Goal: Task Accomplishment & Management: Complete application form

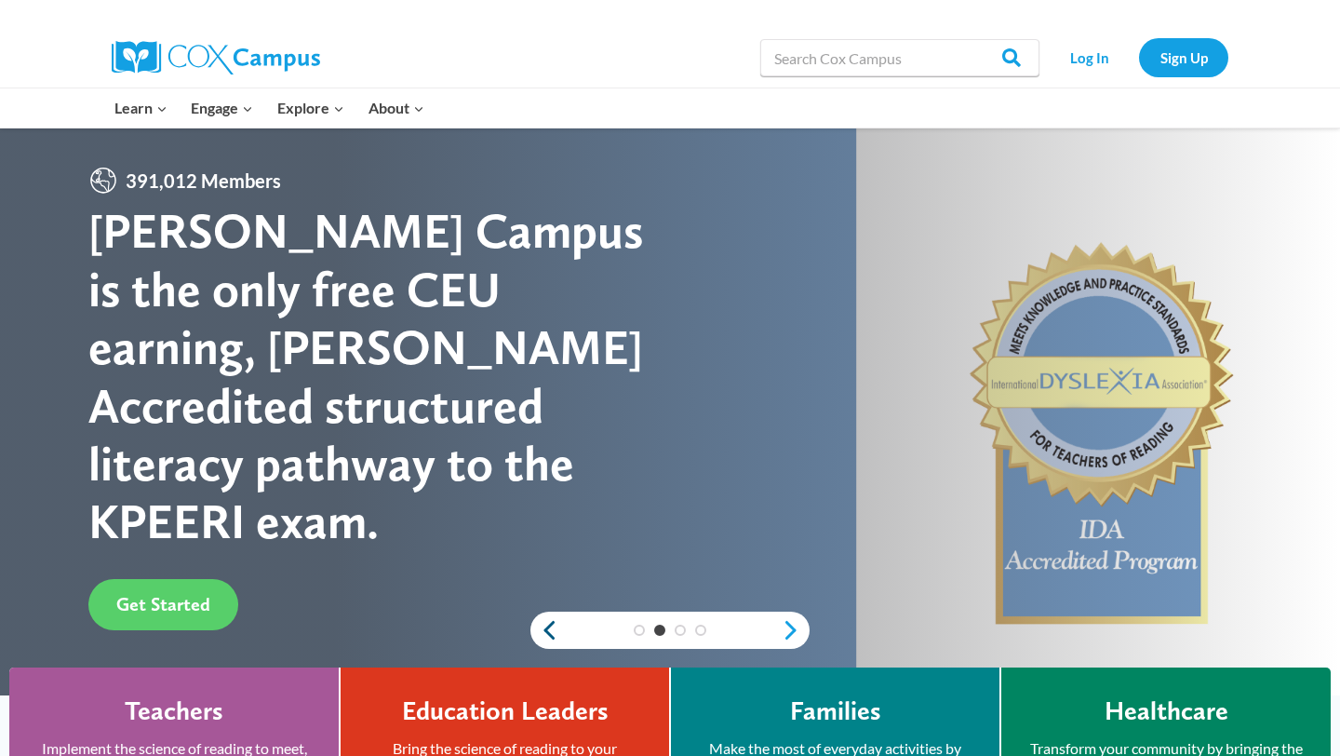
click at [543, 622] on link "Previous" at bounding box center [544, 630] width 28 height 22
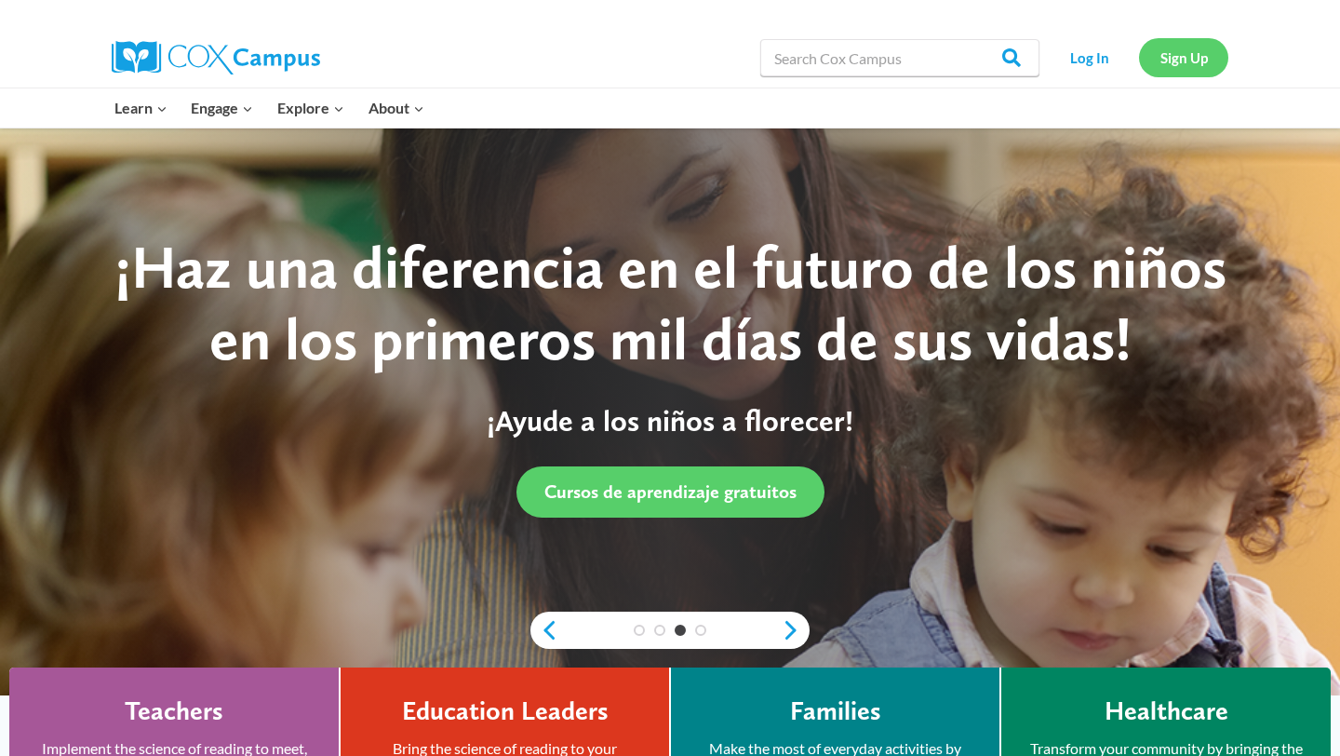
click at [1165, 69] on link "Sign Up" at bounding box center [1183, 57] width 89 height 38
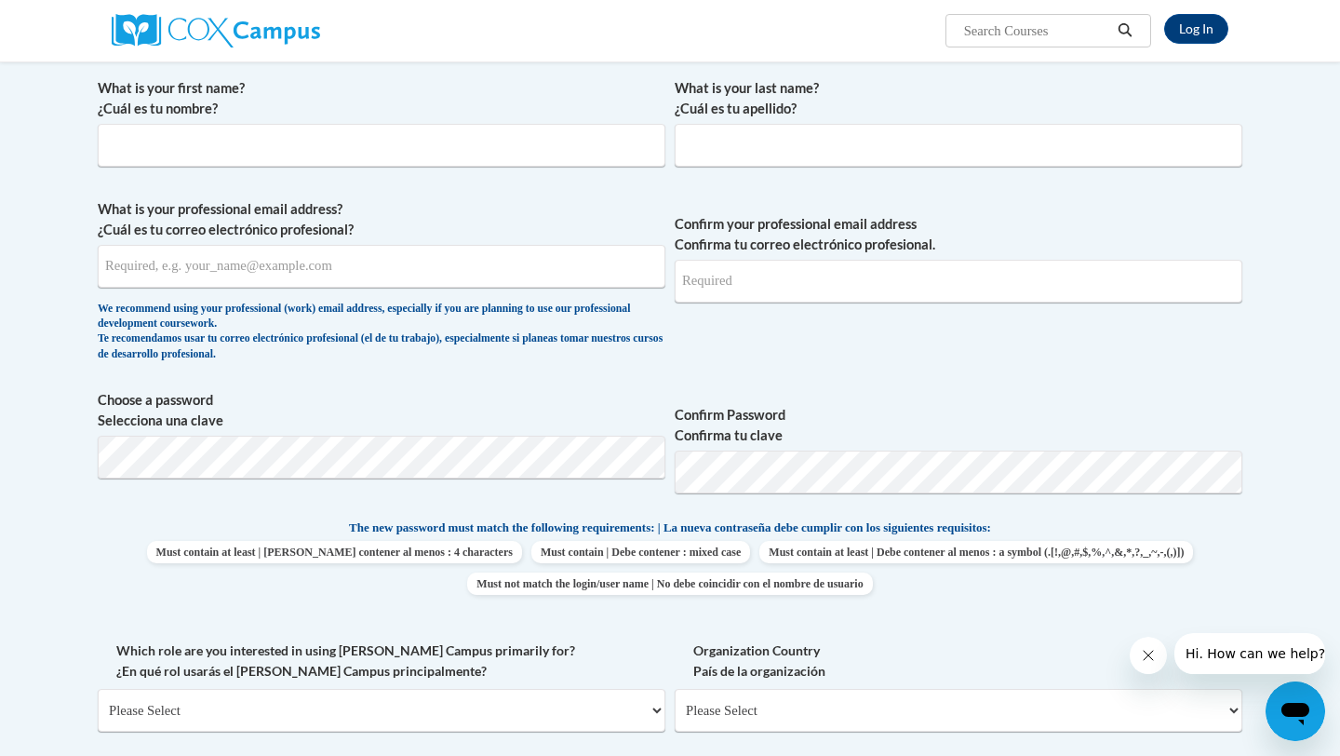
scroll to position [357, 0]
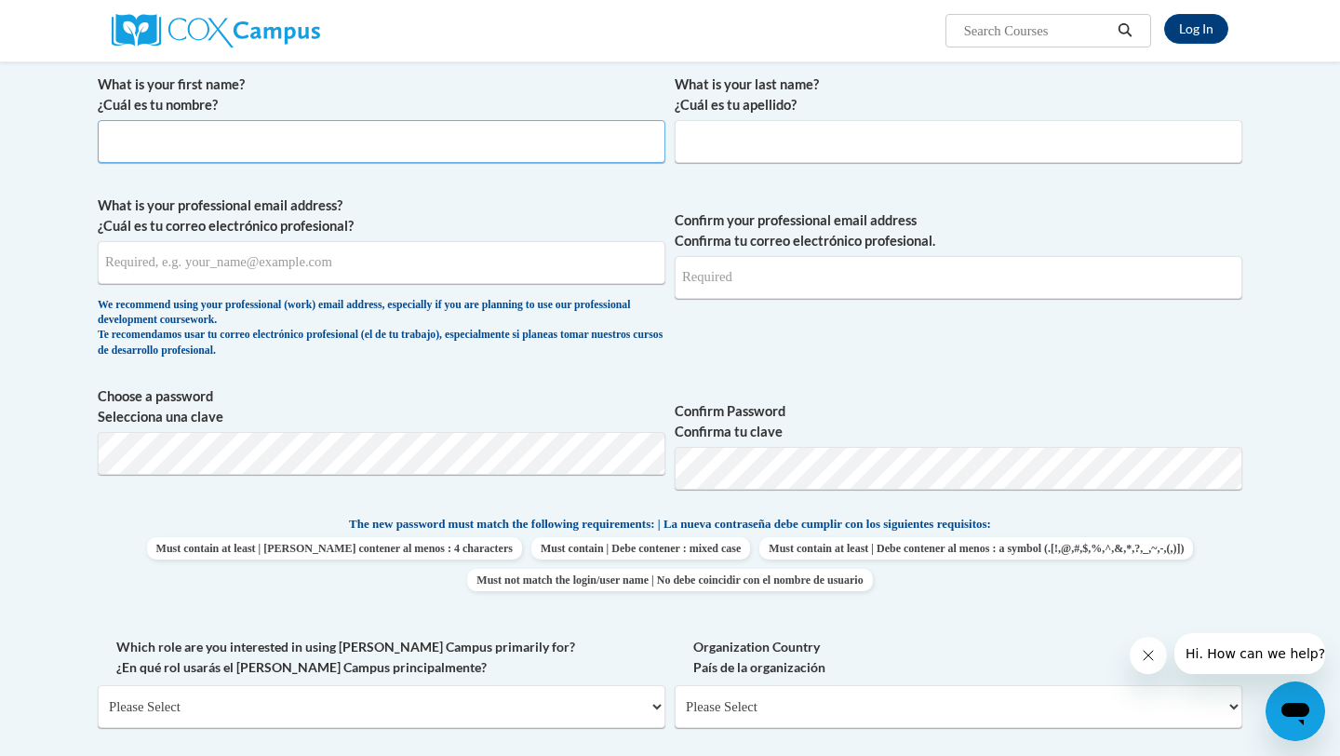
click at [390, 148] on input "What is your first name? ¿Cuál es tu nombre?" at bounding box center [382, 141] width 568 height 43
type input "[GEOGRAPHIC_DATA]"
click at [908, 144] on input "What is your last name? ¿Cuál es tu apellido?" at bounding box center [959, 141] width 568 height 43
type input "Hall"
click at [502, 267] on input "What is your professional email address? ¿Cuál es tu correo electrónico profesi…" at bounding box center [382, 262] width 568 height 43
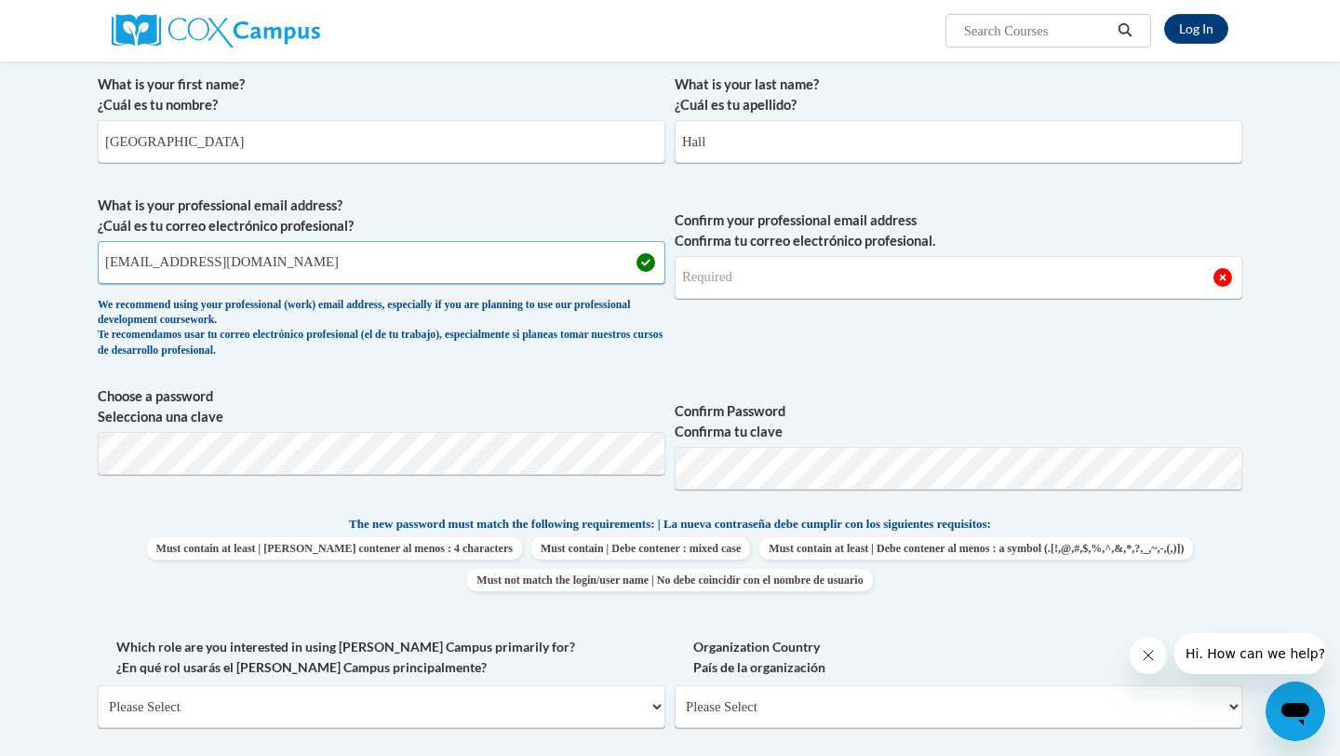
type input "[EMAIL_ADDRESS][DOMAIN_NAME]"
click at [781, 278] on input "Confirm your professional email address Confirma tu correo electrónico profesio…" at bounding box center [959, 277] width 568 height 43
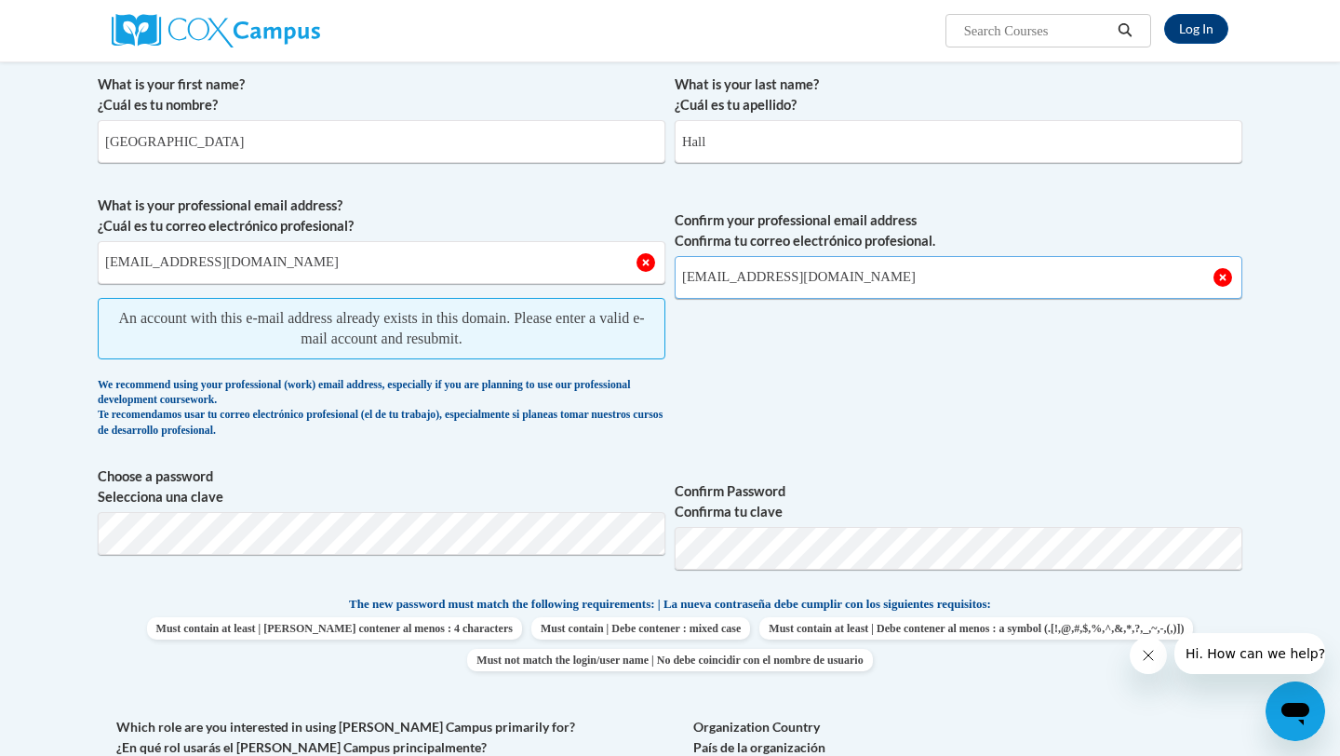
type input "[EMAIL_ADDRESS][DOMAIN_NAME]"
click at [812, 437] on span "Confirm your professional email address Confirma tu correo electrónico profesio…" at bounding box center [959, 321] width 568 height 252
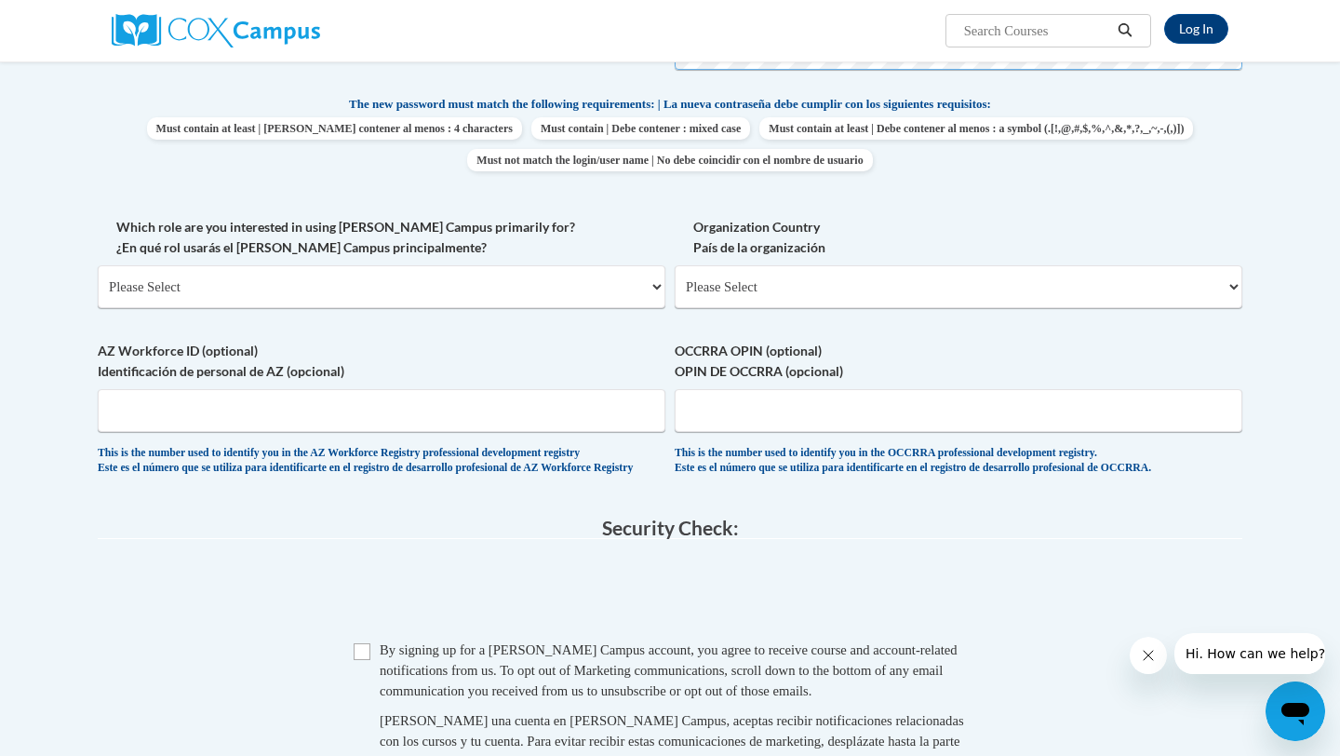
scroll to position [773, 0]
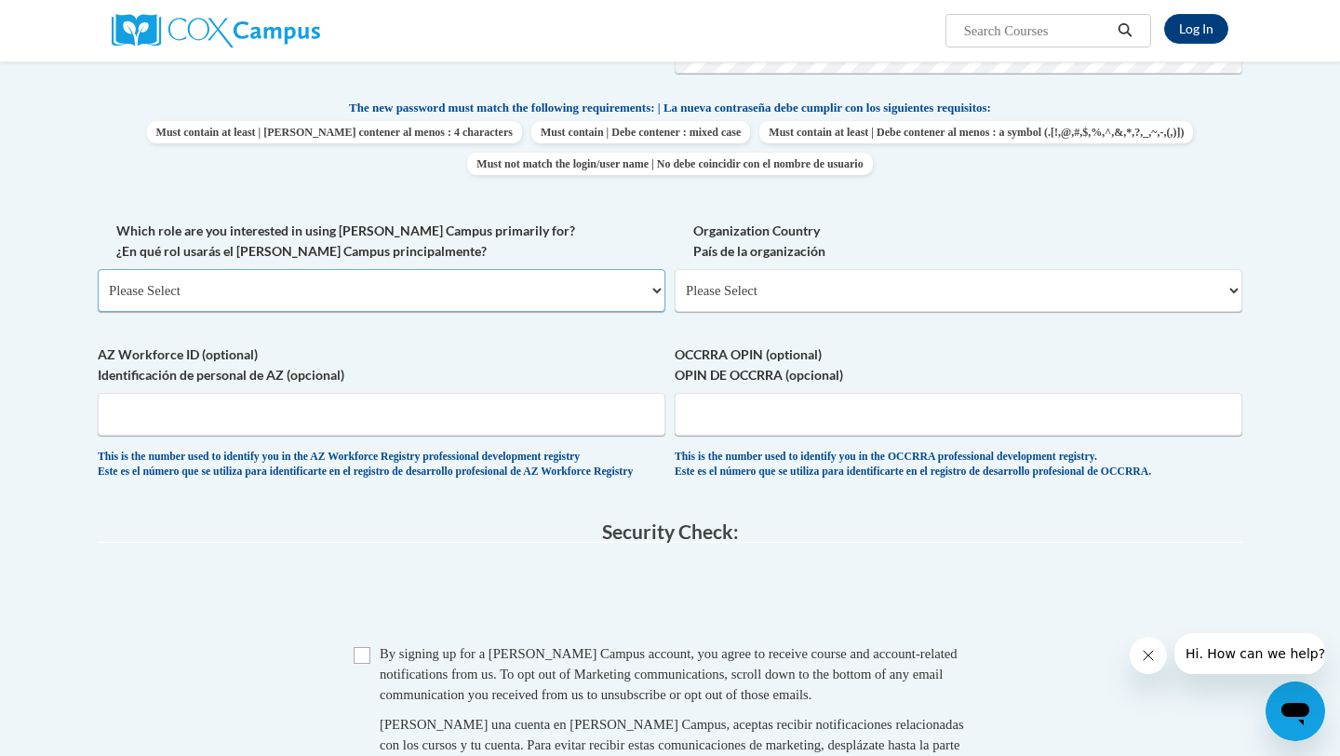
click at [648, 289] on select "Please Select College/University | Colegio/Universidad Community/Nonprofit Part…" at bounding box center [382, 290] width 568 height 43
click at [946, 295] on select "Please Select [GEOGRAPHIC_DATA] | [GEOGRAPHIC_DATA] Outside of [GEOGRAPHIC_DATA…" at bounding box center [959, 290] width 568 height 43
select select "ad49bcad-a171-4b2e-b99c-48b446064914"
click at [675, 269] on select "Please Select [GEOGRAPHIC_DATA] | [GEOGRAPHIC_DATA] Outside of [GEOGRAPHIC_DATA…" at bounding box center [959, 290] width 568 height 43
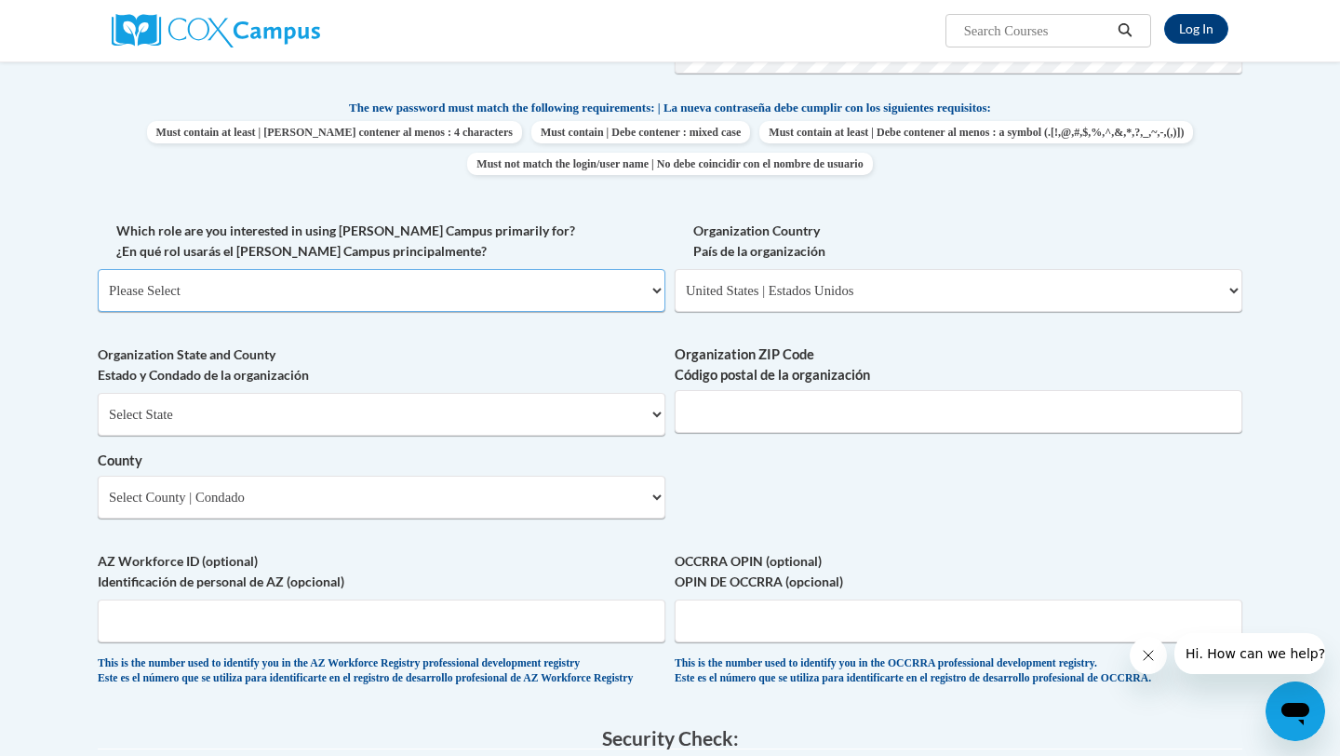
click at [547, 284] on select "Please Select College/University | Colegio/Universidad Community/Nonprofit Part…" at bounding box center [382, 290] width 568 height 43
select select "fbf2d438-af2f-41f8-98f1-81c410e29de3"
click at [98, 269] on select "Please Select College/University | Colegio/Universidad Community/Nonprofit Part…" at bounding box center [382, 290] width 568 height 43
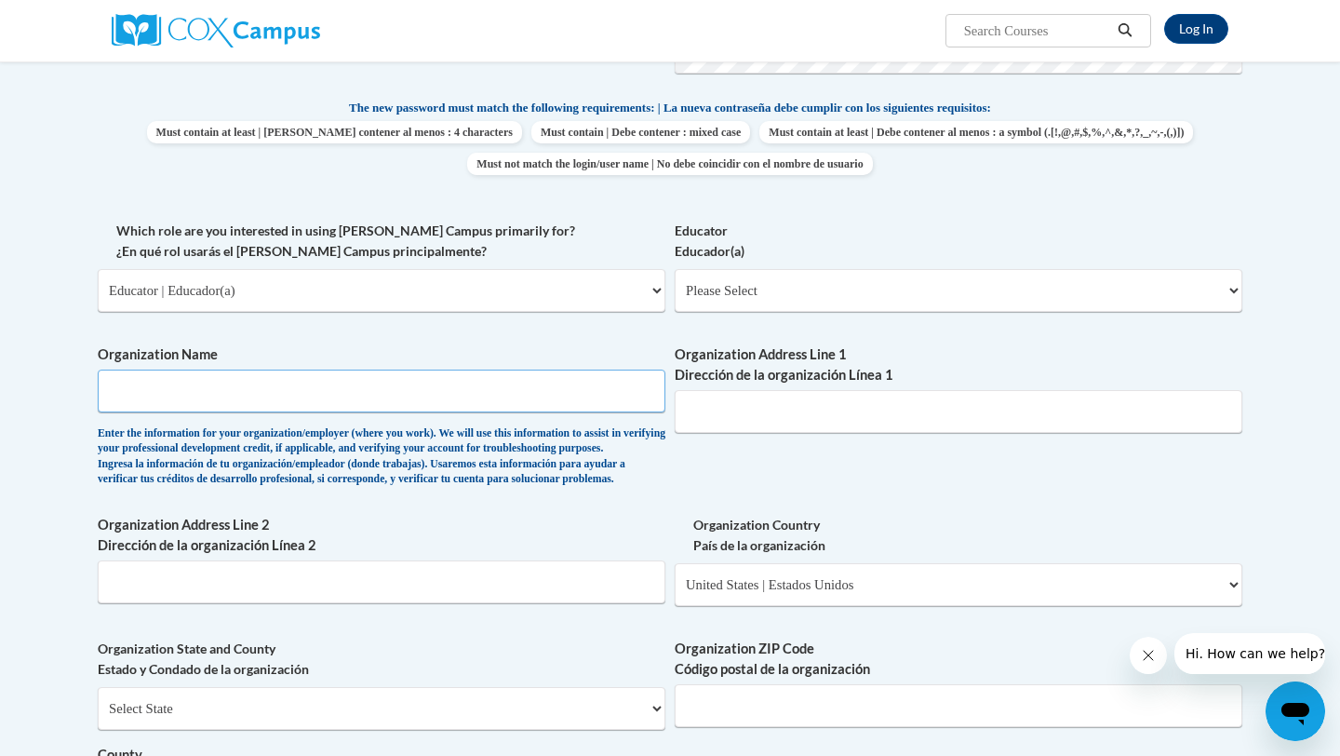
click at [445, 394] on input "Organization Name" at bounding box center [382, 390] width 568 height 43
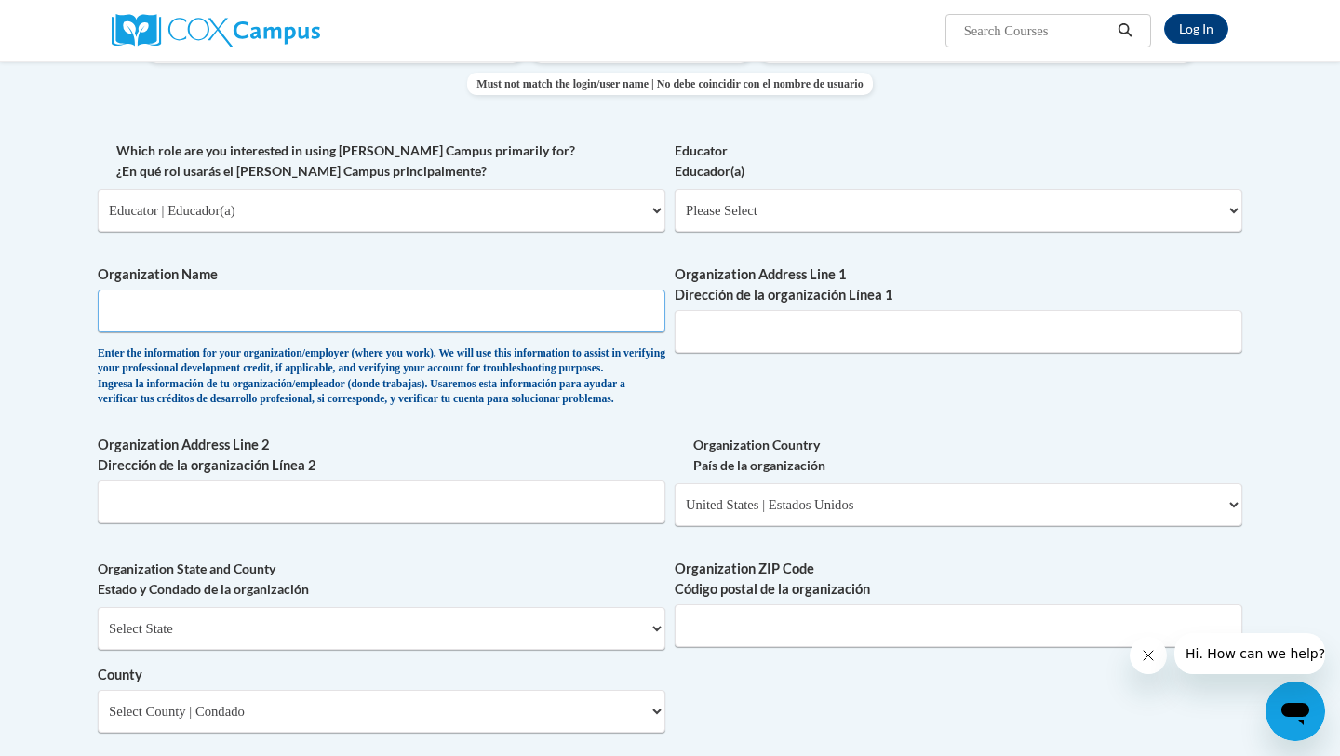
scroll to position [854, 0]
type input "Gasp"
click at [839, 333] on input "Organization Address Line 1 Dirección de la organización Línea 1" at bounding box center [959, 330] width 568 height 43
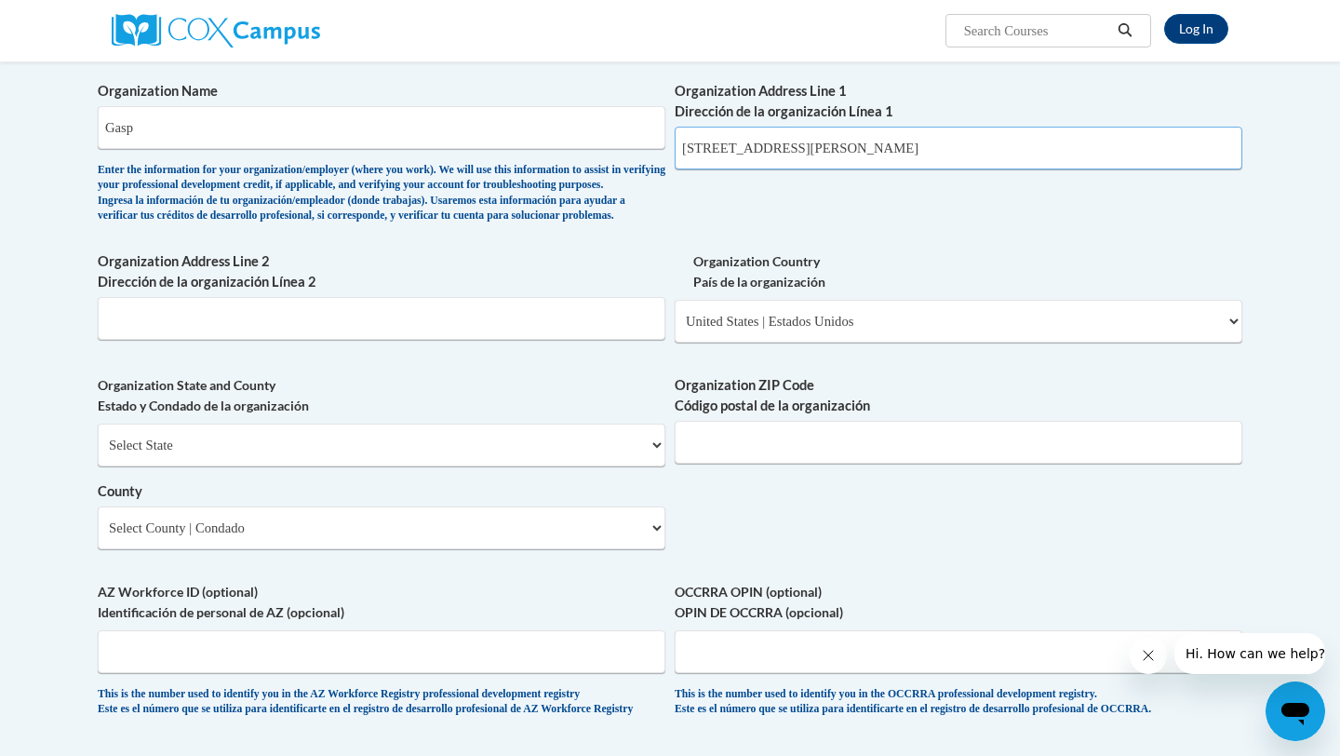
scroll to position [1036, 0]
type input "[STREET_ADDRESS][PERSON_NAME]"
click at [774, 464] on input "Organization ZIP Code Código postal de la organización" at bounding box center [959, 443] width 568 height 43
type input "30047"
drag, startPoint x: 963, startPoint y: 144, endPoint x: 878, endPoint y: 151, distance: 85.9
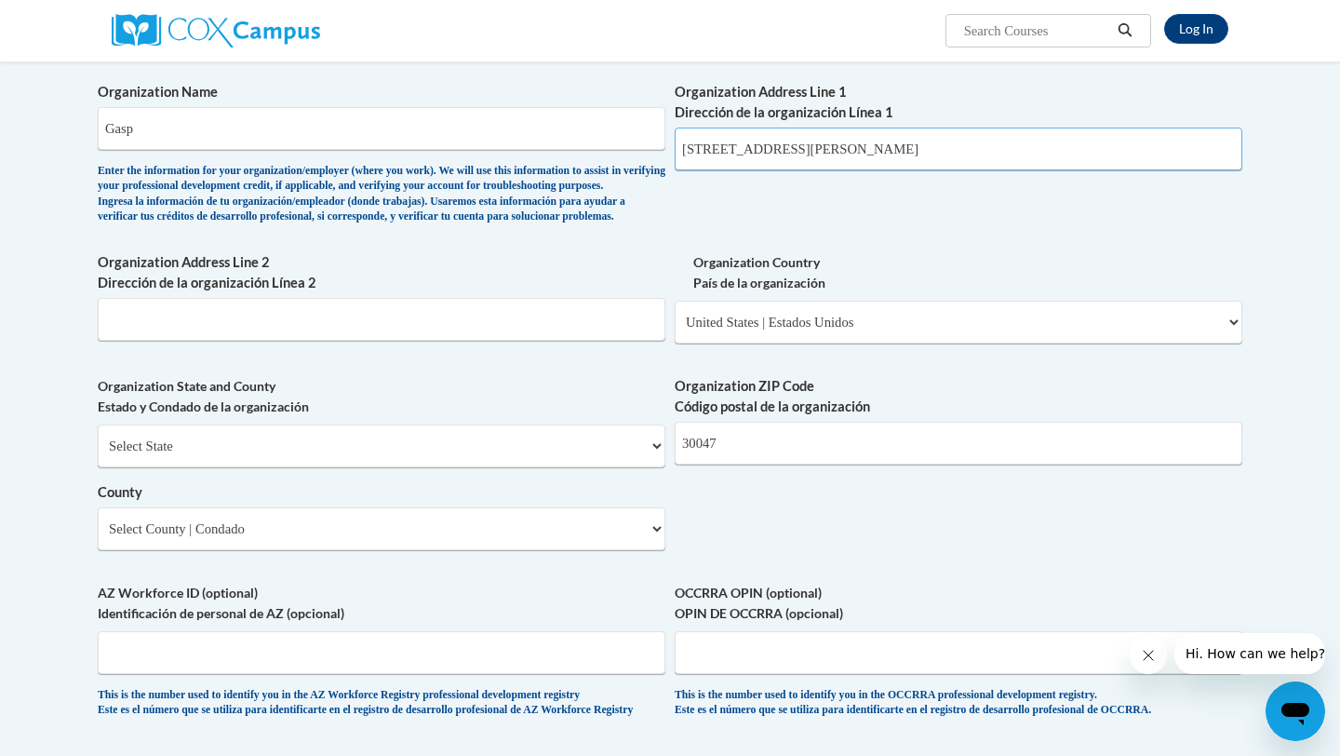
click at [876, 151] on input "[STREET_ADDRESS][PERSON_NAME]" at bounding box center [959, 149] width 568 height 43
type input "[STREET_ADDRESS][PERSON_NAME]"
click at [462, 467] on select "Select State [US_STATE] [US_STATE] [US_STATE] [US_STATE] [US_STATE] [US_STATE] …" at bounding box center [382, 445] width 568 height 43
select select "[US_STATE]"
click at [98, 454] on select "Select State [US_STATE] [US_STATE] [US_STATE] [US_STATE] [US_STATE] [US_STATE] …" at bounding box center [382, 445] width 568 height 43
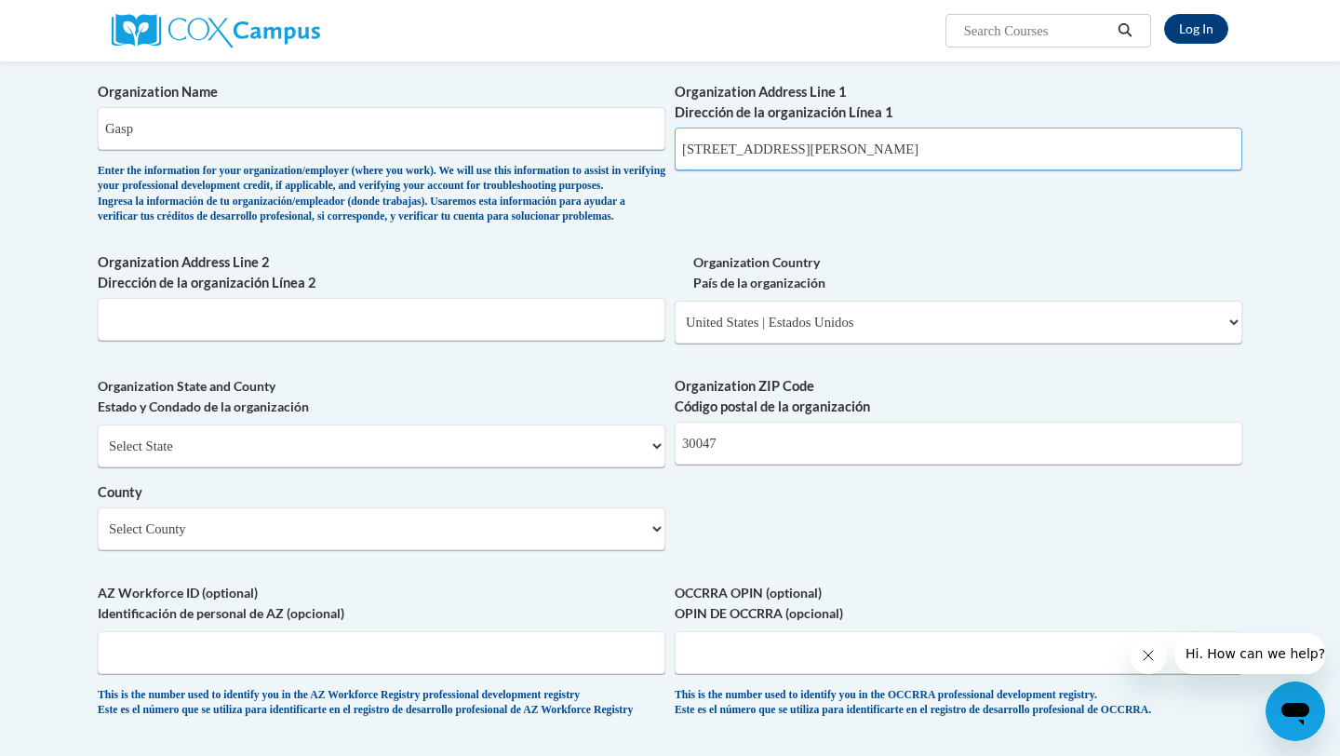
drag, startPoint x: 899, startPoint y: 156, endPoint x: 855, endPoint y: 158, distance: 43.8
click at [855, 158] on input "[STREET_ADDRESS][PERSON_NAME]" at bounding box center [959, 149] width 568 height 43
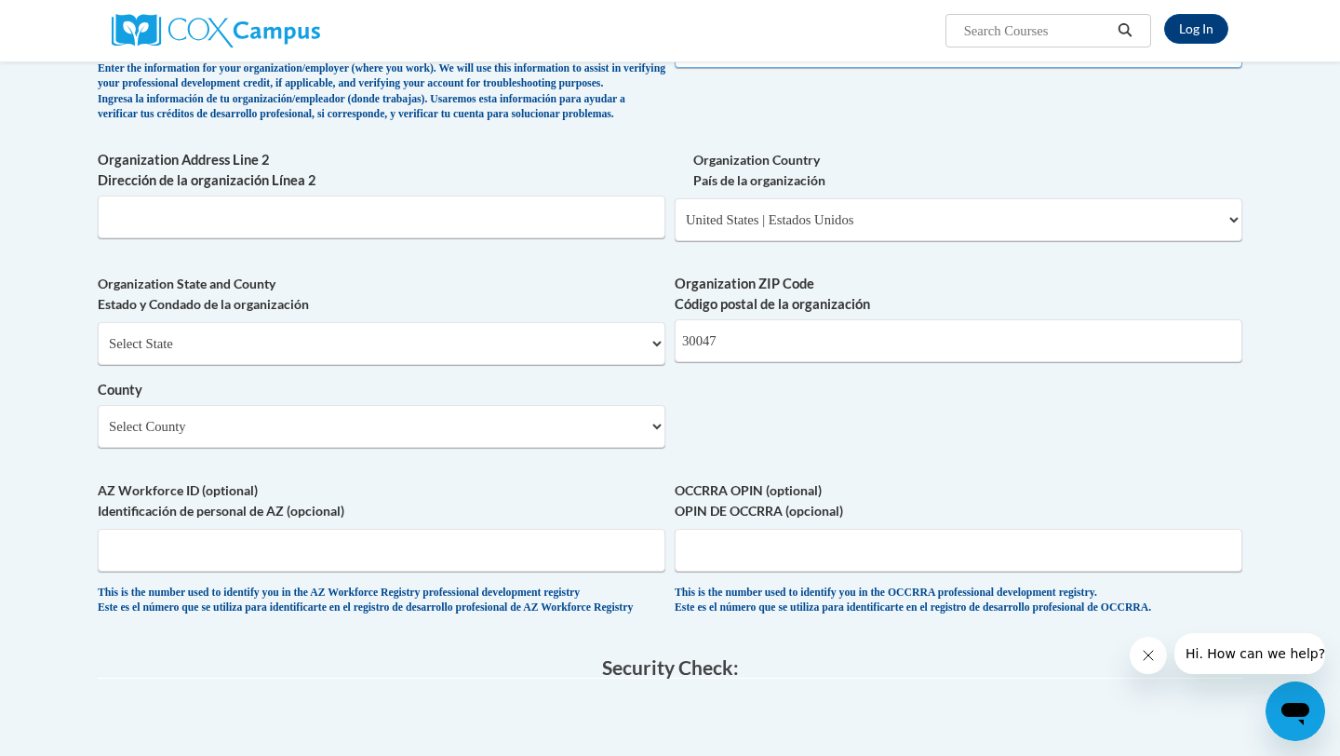
scroll to position [1142, 0]
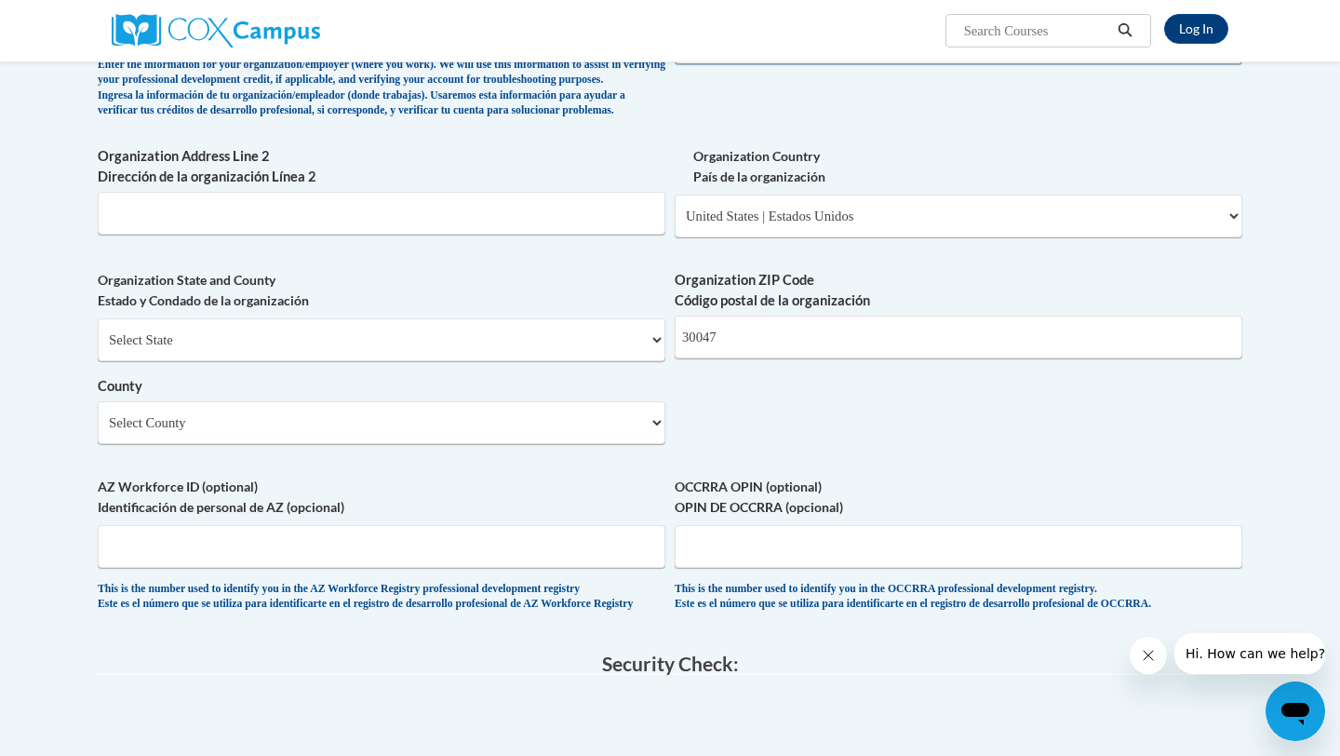
type input "[STREET_ADDRESS][PERSON_NAME]"
click at [444, 444] on select "Select County Appling [PERSON_NAME] [PERSON_NAME] [PERSON_NAME] [PERSON_NAME] B…" at bounding box center [382, 422] width 568 height 43
select select "Gwinnett"
click at [98, 431] on select "Select County Appling [PERSON_NAME] [PERSON_NAME] [PERSON_NAME] [PERSON_NAME] B…" at bounding box center [382, 422] width 568 height 43
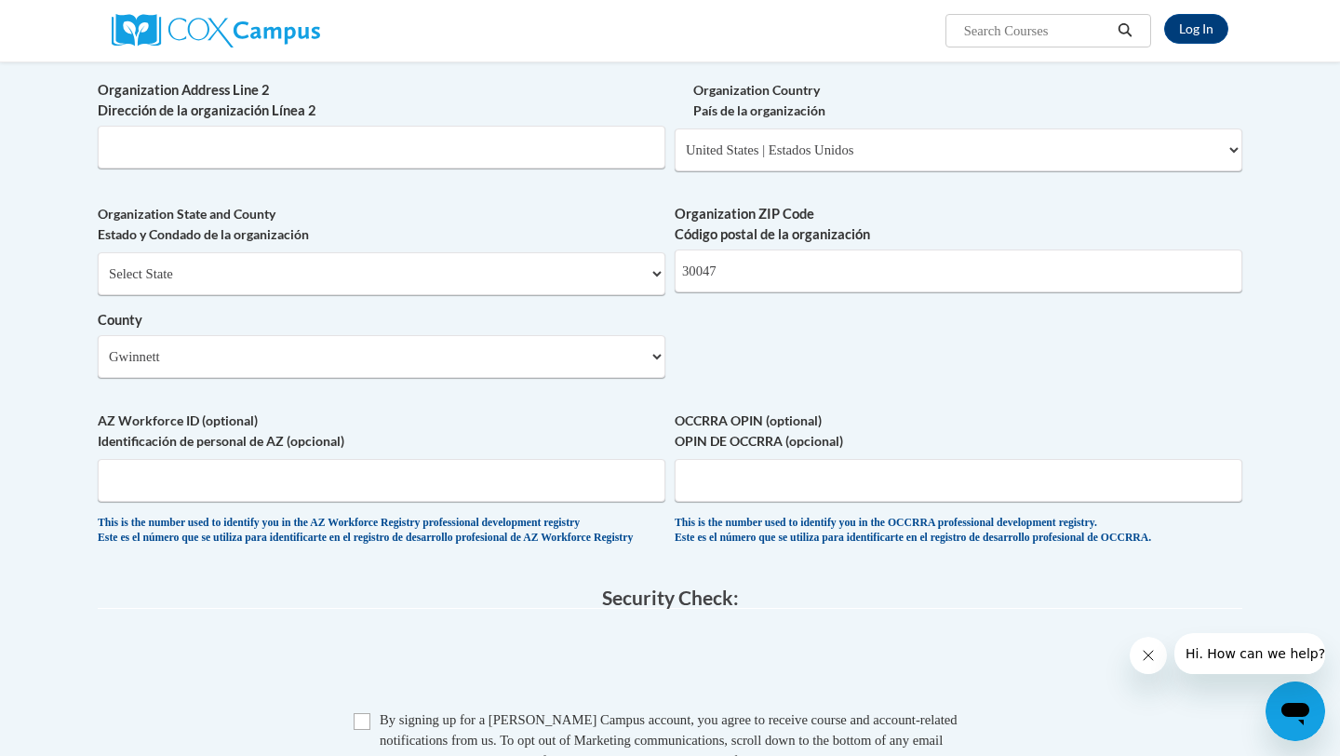
scroll to position [1207, 0]
click at [736, 503] on input "OCCRRA OPIN (optional) OPIN DE OCCRRA (opcional)" at bounding box center [959, 481] width 568 height 43
type input "4046553744"
click at [262, 503] on input "AZ Workforce ID (optional) Identificación de personal de AZ (opcional)" at bounding box center [382, 481] width 568 height 43
type input "4046553744"
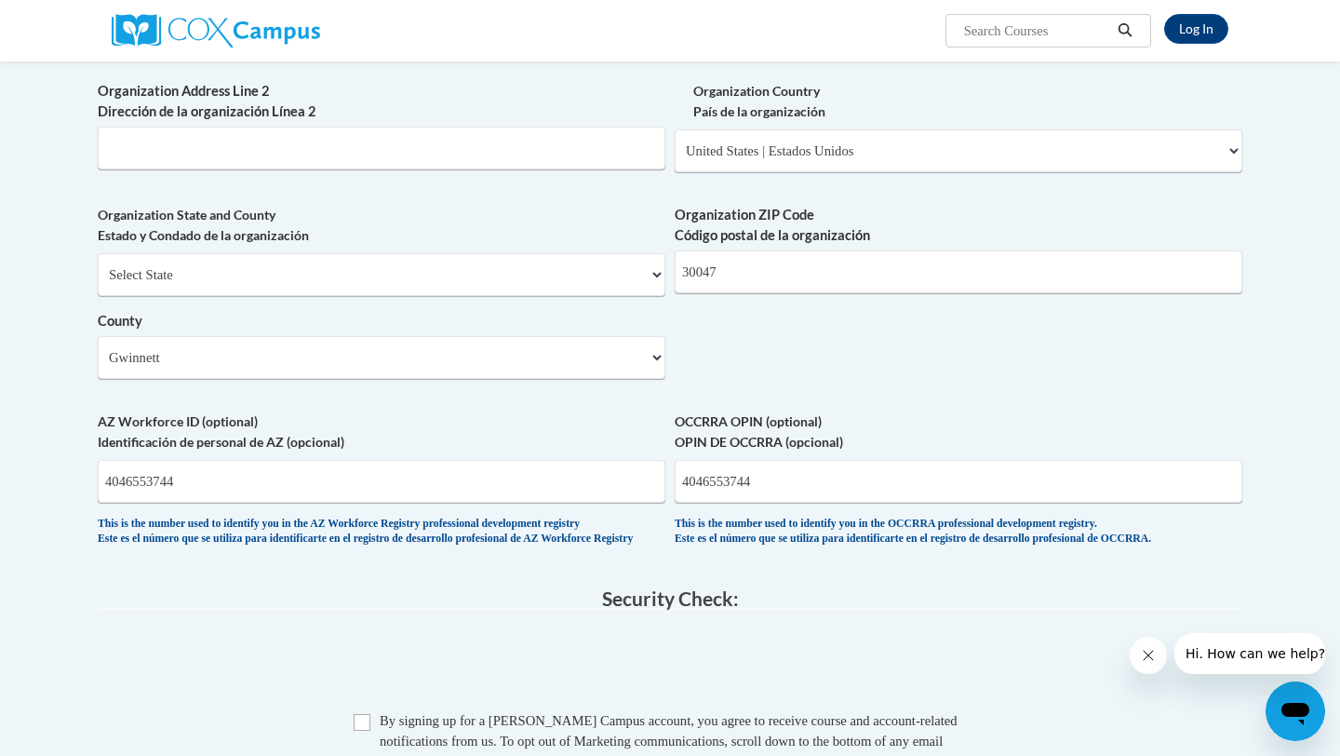
click at [781, 452] on label "OCCRRA OPIN (optional) OPIN DE OCCRRA (opcional)" at bounding box center [959, 431] width 568 height 41
click at [781, 464] on input "4046553744" at bounding box center [959, 481] width 568 height 43
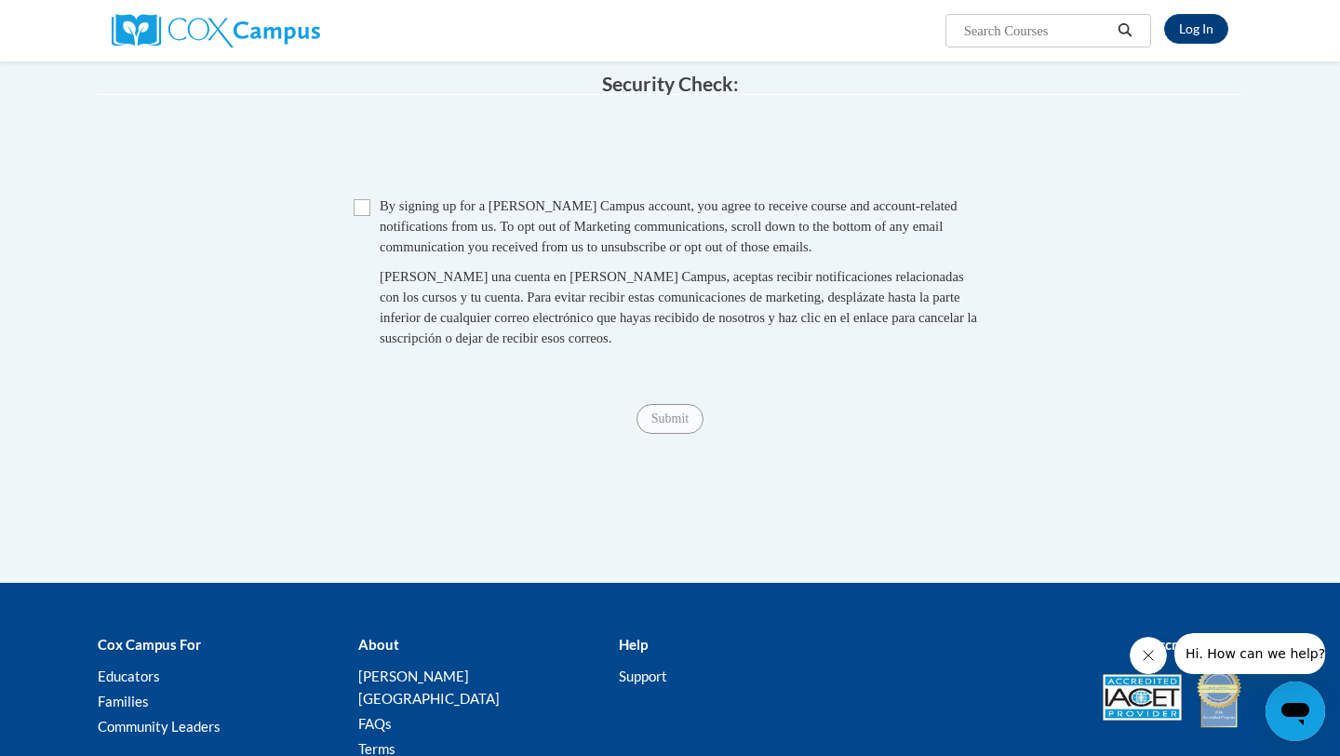
scroll to position [1768, 0]
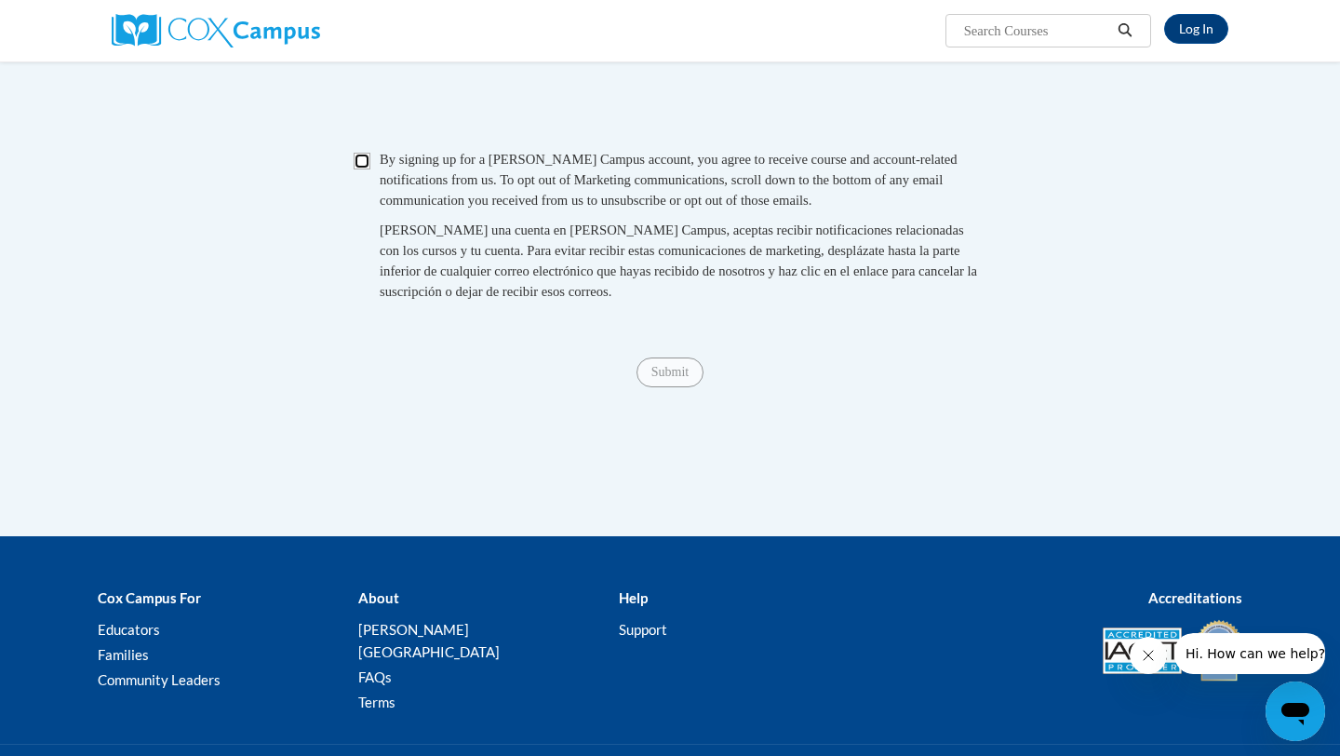
click at [361, 169] on input "Checkbox" at bounding box center [362, 161] width 17 height 17
checkbox input "true"
click at [681, 378] on span "Submit" at bounding box center [670, 370] width 67 height 15
click at [656, 378] on span "Submit" at bounding box center [670, 370] width 67 height 15
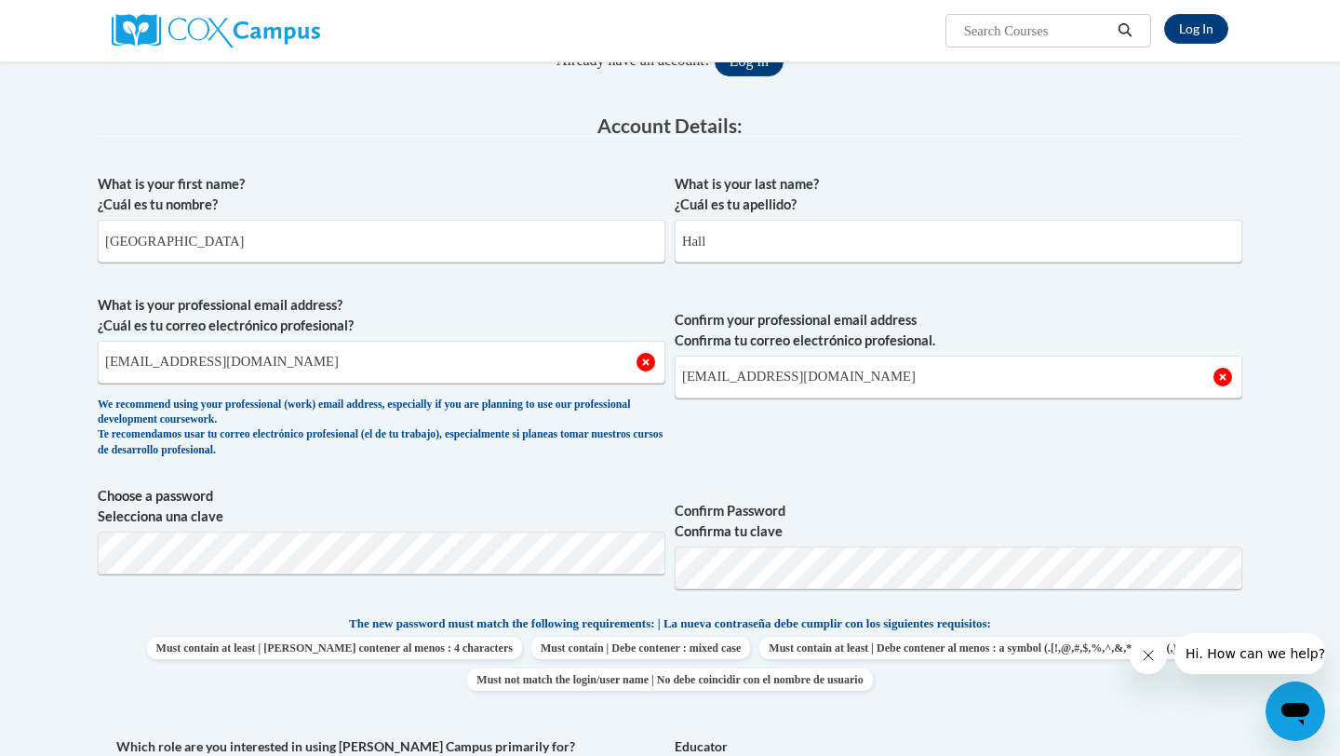
scroll to position [255, 0]
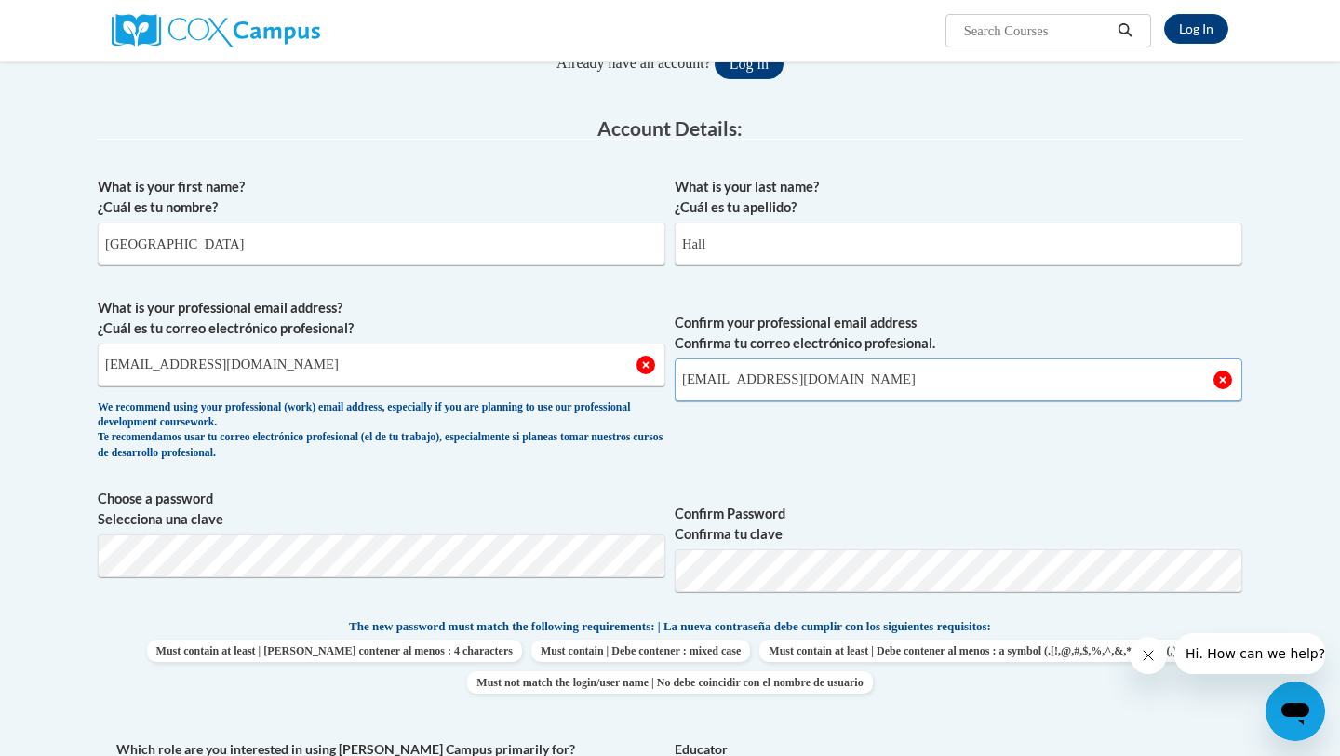
drag, startPoint x: 890, startPoint y: 388, endPoint x: 658, endPoint y: 385, distance: 231.8
click at [658, 386] on span "What is your professional email address? ¿Cuál es tu correo electrónico profesi…" at bounding box center [670, 384] width 1145 height 172
type input "m"
type input "[EMAIL_ADDRESS][DOMAIN_NAME]"
drag, startPoint x: 341, startPoint y: 360, endPoint x: 61, endPoint y: 366, distance: 279.3
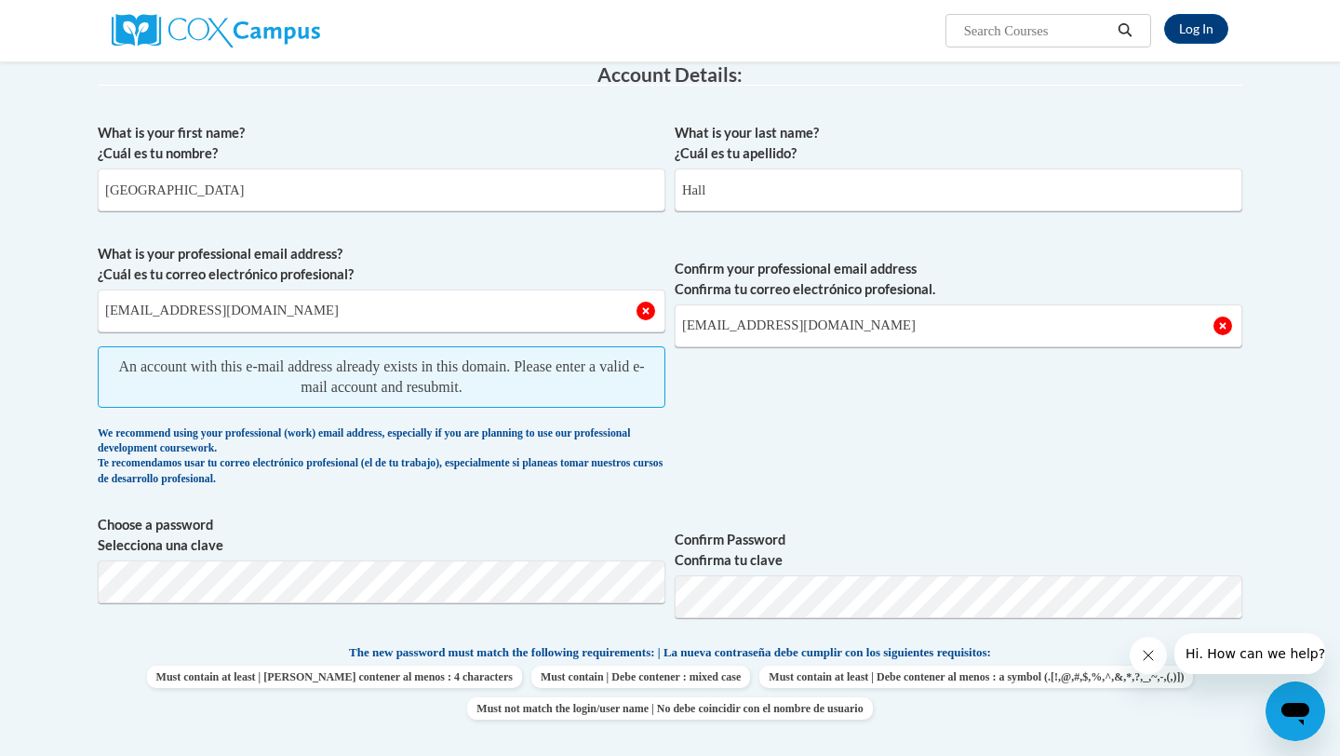
scroll to position [295, 0]
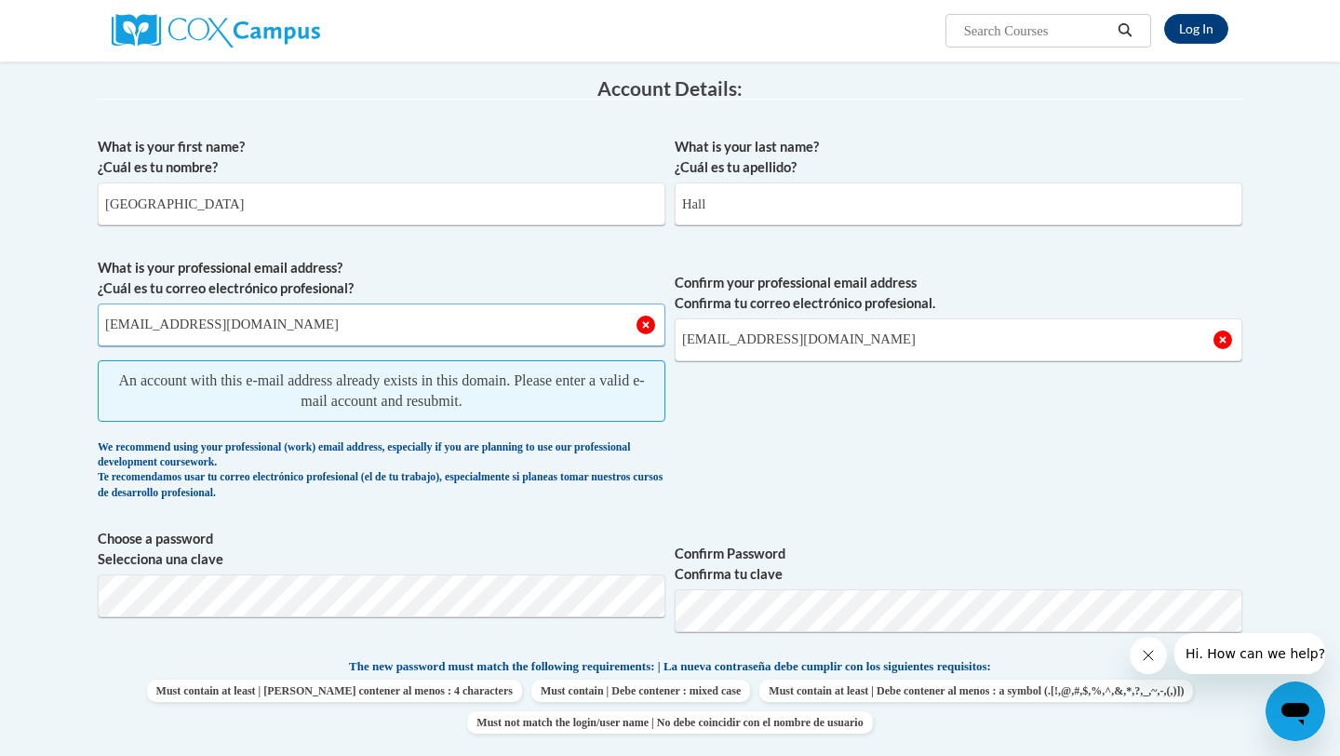
click at [114, 327] on input "[EMAIL_ADDRESS][DOMAIN_NAME]" at bounding box center [382, 324] width 568 height 43
type input "[EMAIL_ADDRESS][DOMAIN_NAME]"
click at [693, 341] on input "[EMAIL_ADDRESS][DOMAIN_NAME]" at bounding box center [959, 339] width 568 height 43
type input "[EMAIL_ADDRESS][DOMAIN_NAME]"
click at [844, 437] on span "Confirm your professional email address Confirma tu correo electrónico profesio…" at bounding box center [959, 384] width 568 height 252
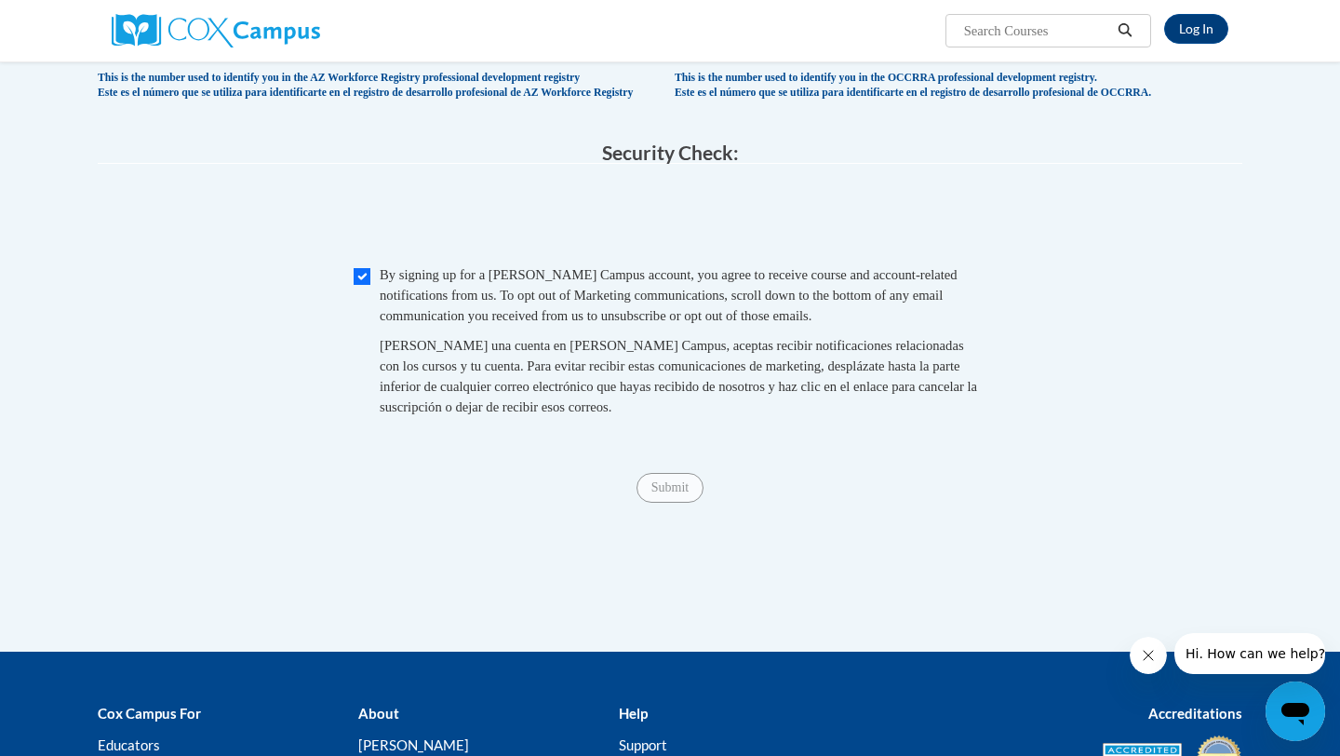
scroll to position [1981, 0]
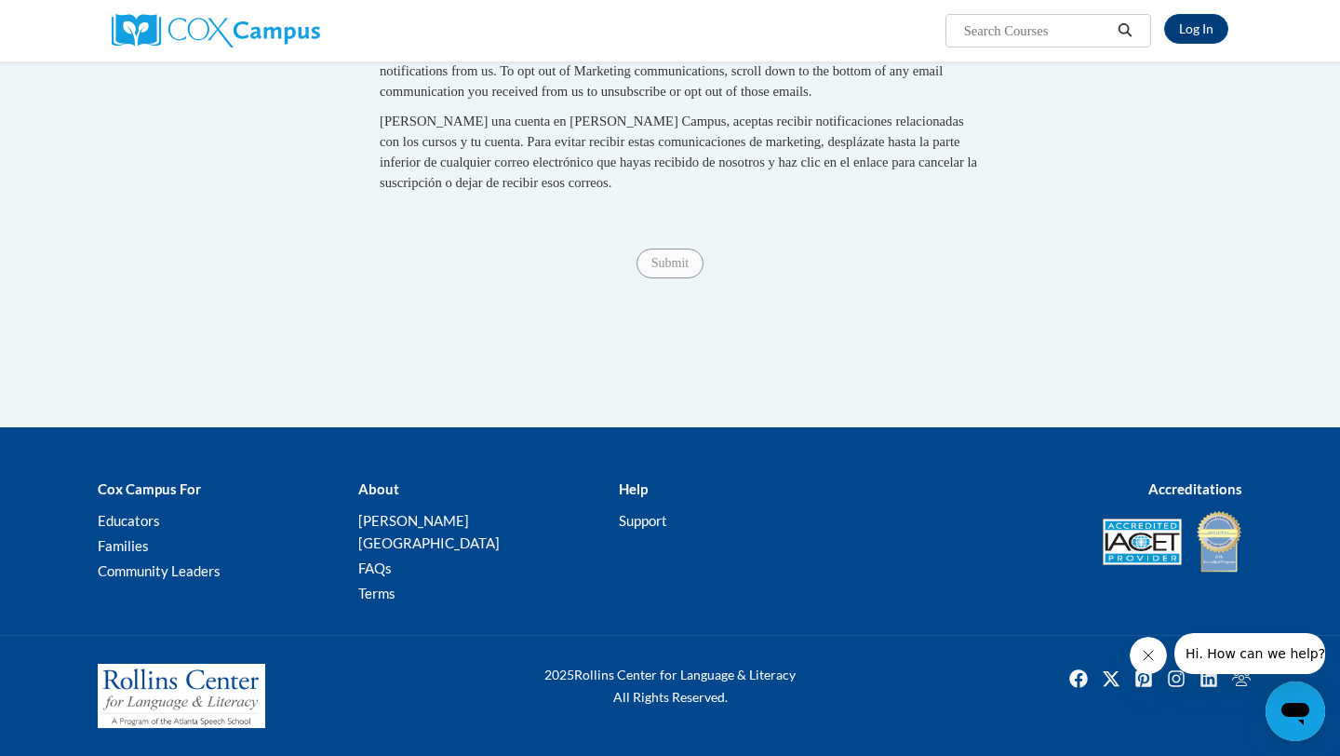
click at [661, 269] on span "Submit" at bounding box center [670, 261] width 67 height 15
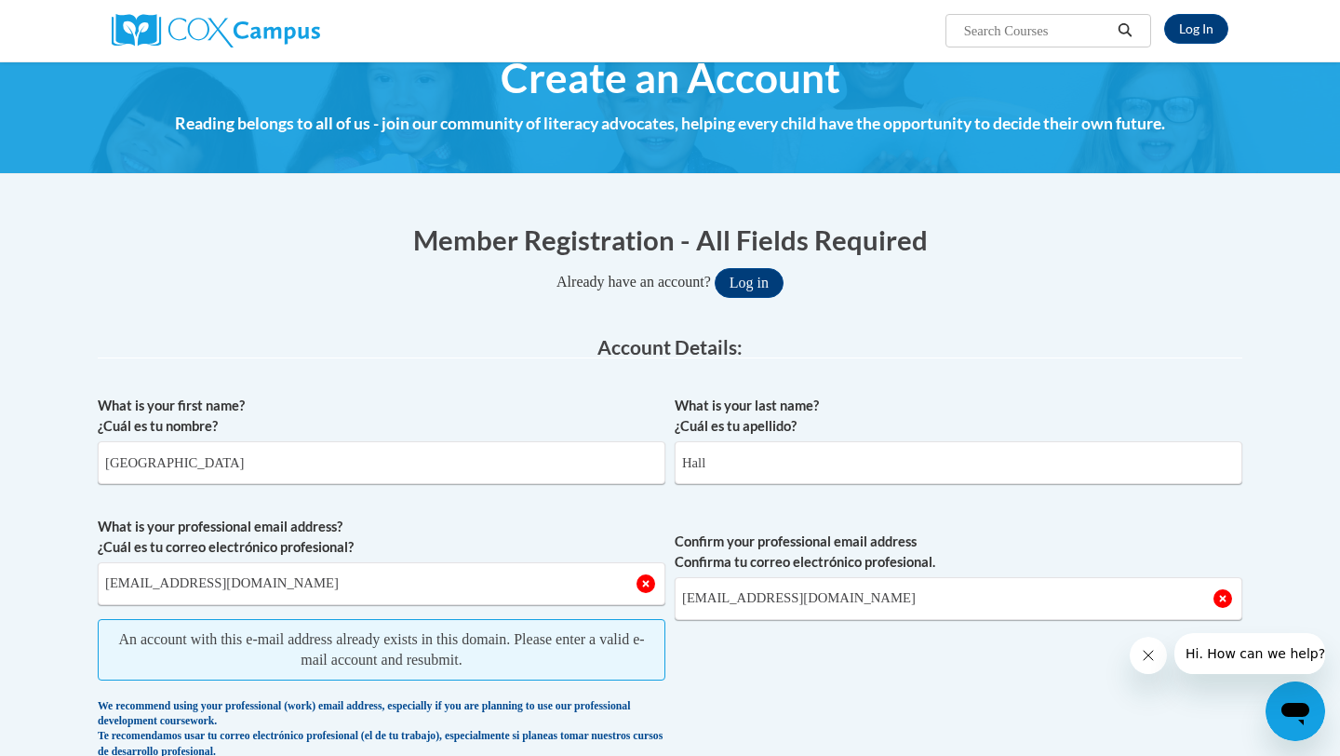
scroll to position [35, 0]
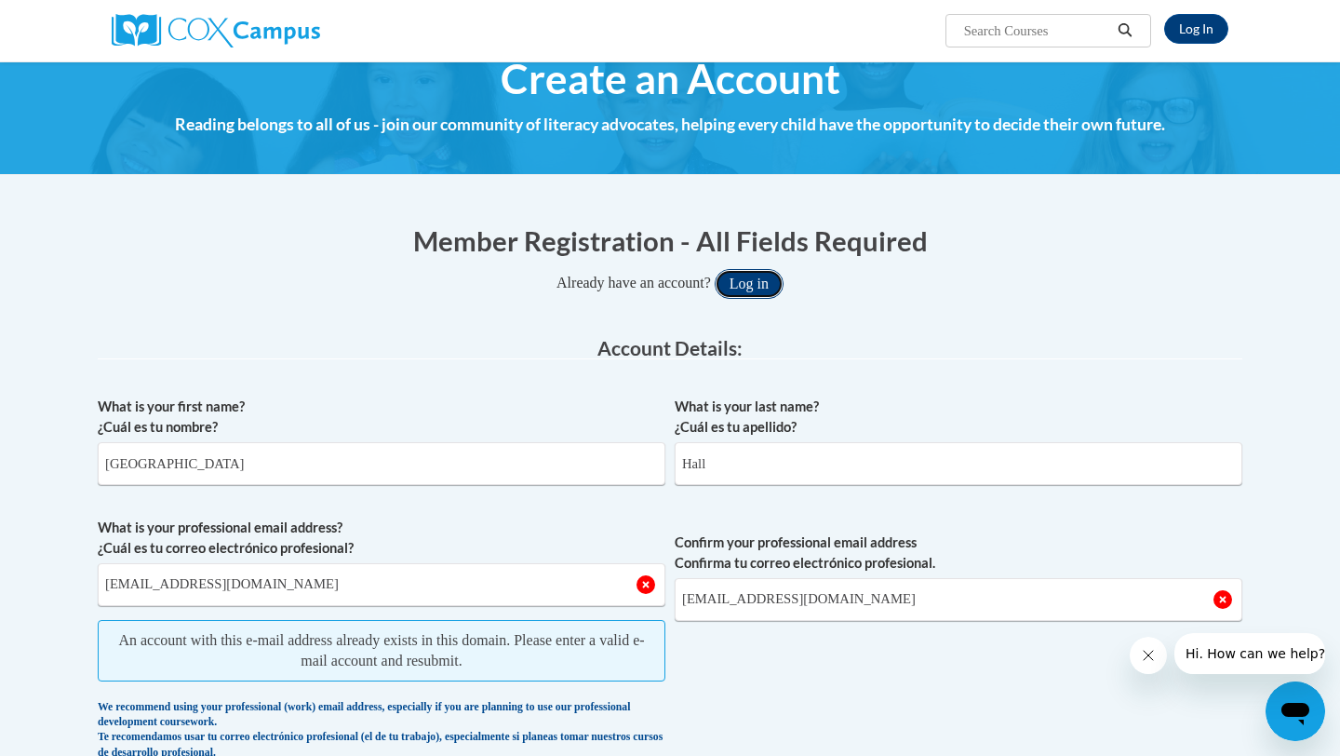
click at [763, 285] on button "Log in" at bounding box center [749, 284] width 69 height 30
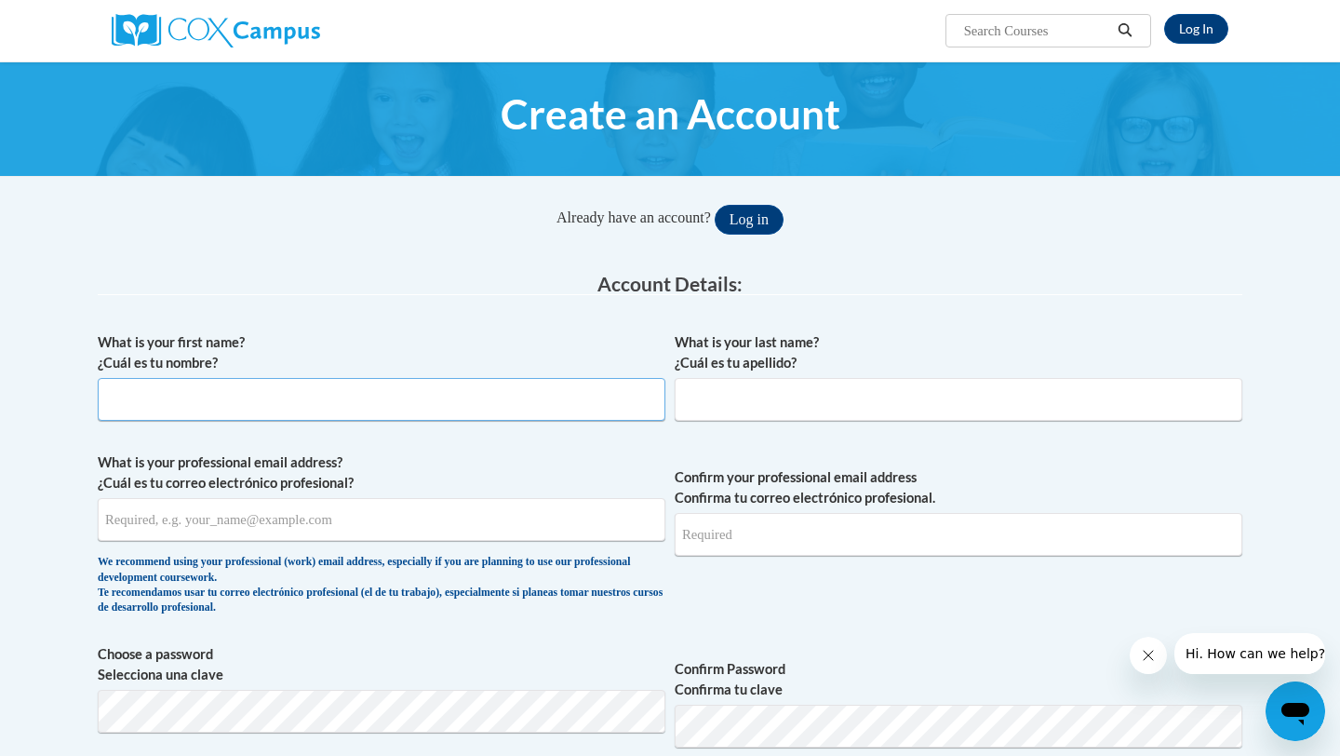
click at [415, 401] on input "What is your first name? ¿Cuál es tu nombre?" at bounding box center [382, 399] width 568 height 43
type input "[GEOGRAPHIC_DATA]"
click at [759, 218] on button "Log in" at bounding box center [749, 220] width 69 height 30
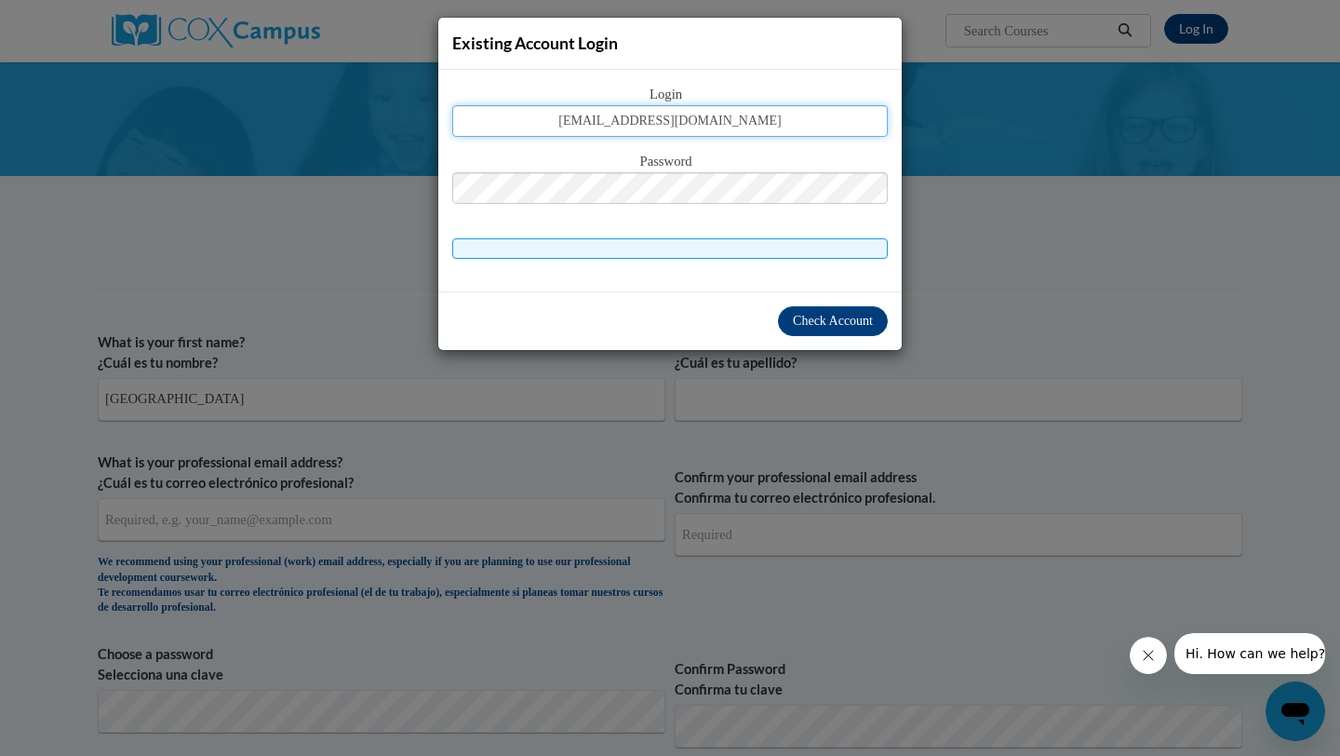
type input "[EMAIL_ADDRESS][DOMAIN_NAME]"
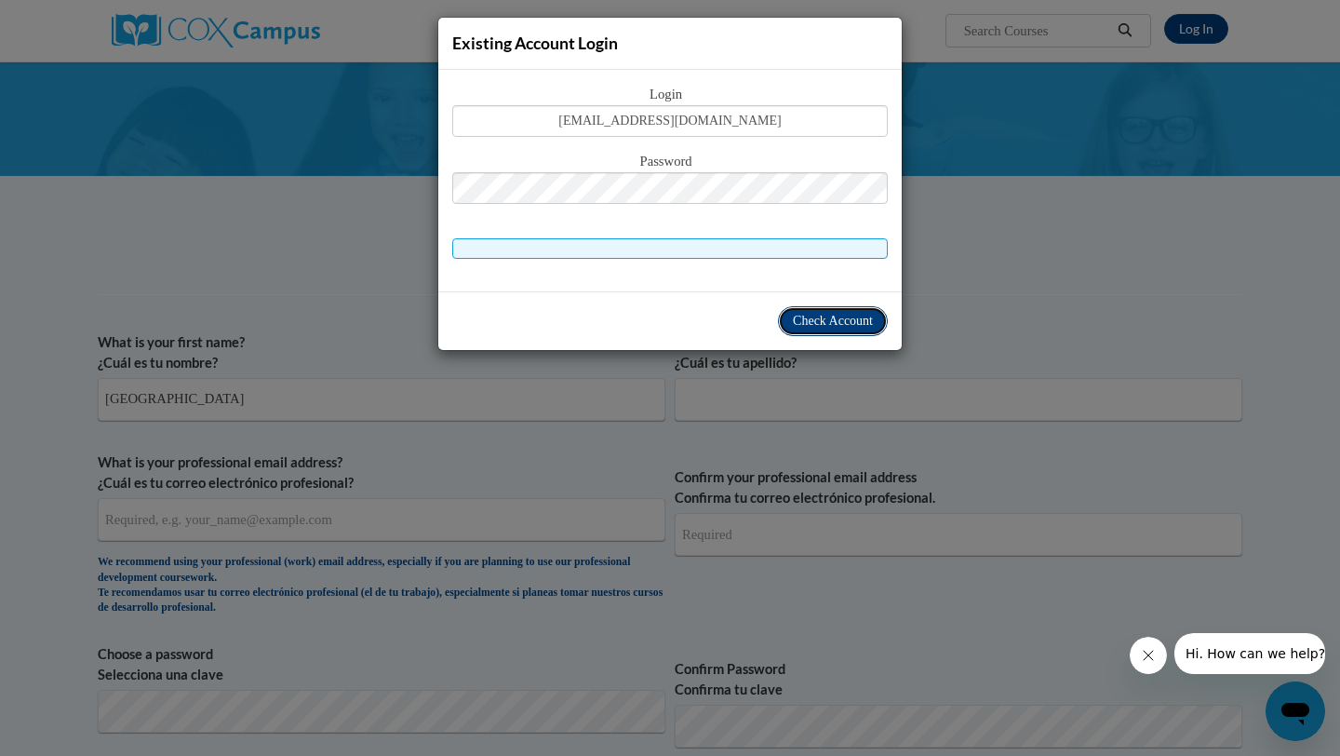
click at [837, 318] on span "Check Account" at bounding box center [833, 321] width 80 height 14
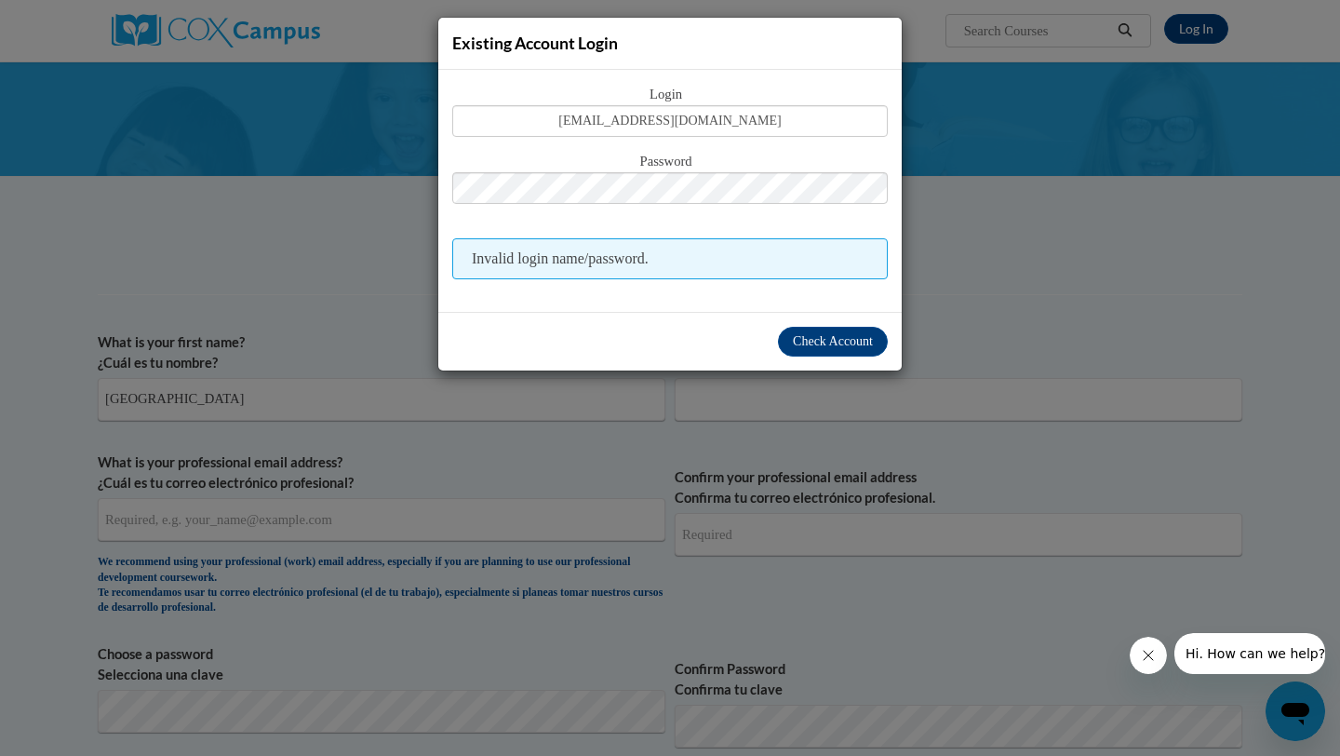
click at [974, 281] on div "Existing Account Login Login madison06hall@gmail.com Password Invalid login nam…" at bounding box center [670, 378] width 1340 height 756
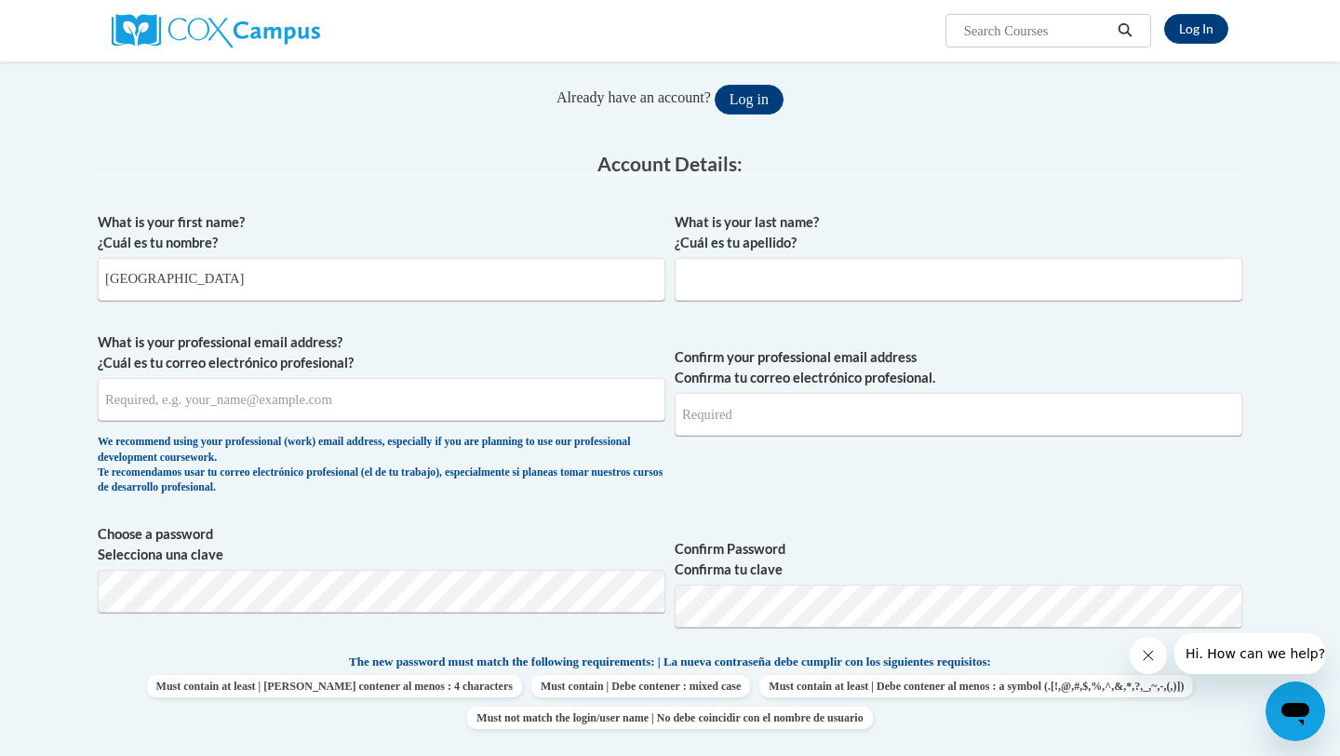
scroll to position [117, 0]
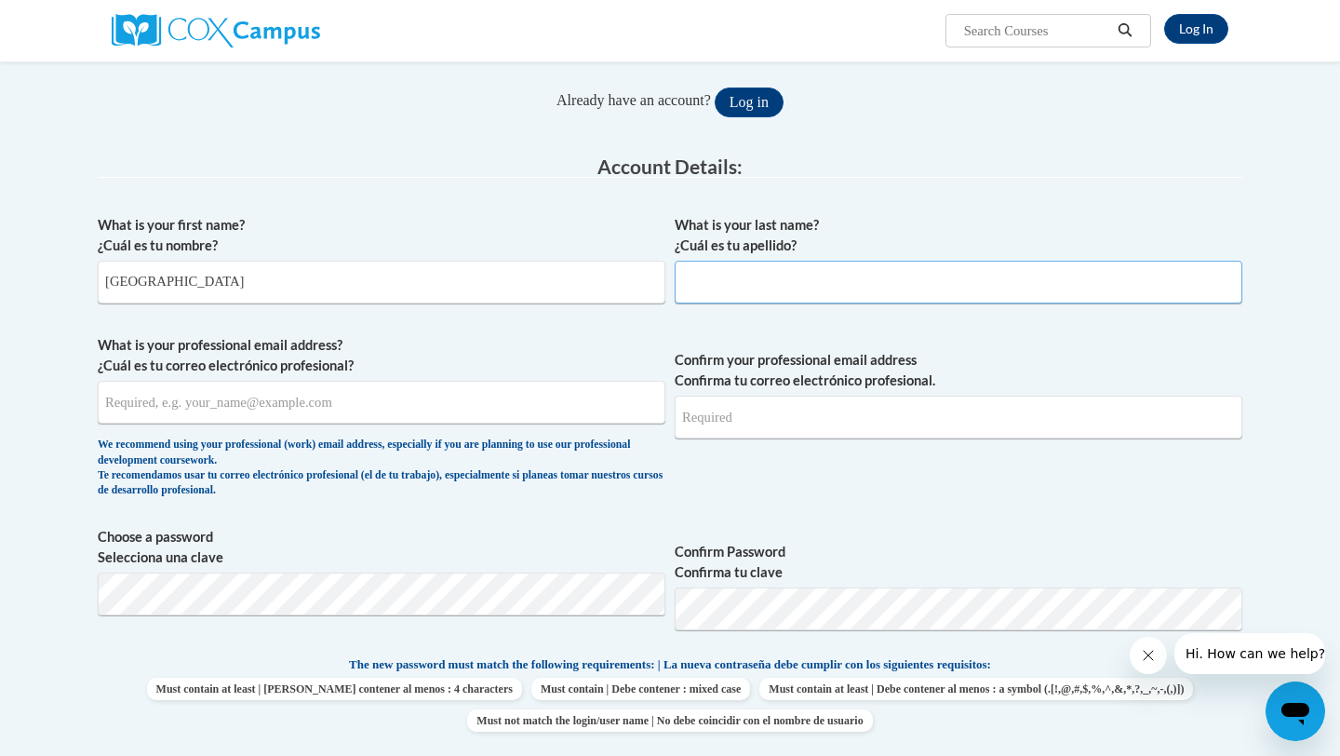
click at [726, 286] on input "What is your last name? ¿Cuál es tu apellido?" at bounding box center [959, 282] width 568 height 43
type input "Hall"
click at [448, 418] on input "What is your professional email address? ¿Cuál es tu correo electrónico profesi…" at bounding box center [382, 402] width 568 height 43
type input "[EMAIL_ADDRESS][DOMAIN_NAME]"
click at [754, 419] on input "Confirm your professional email address Confirma tu correo electrónico profesio…" at bounding box center [959, 417] width 568 height 43
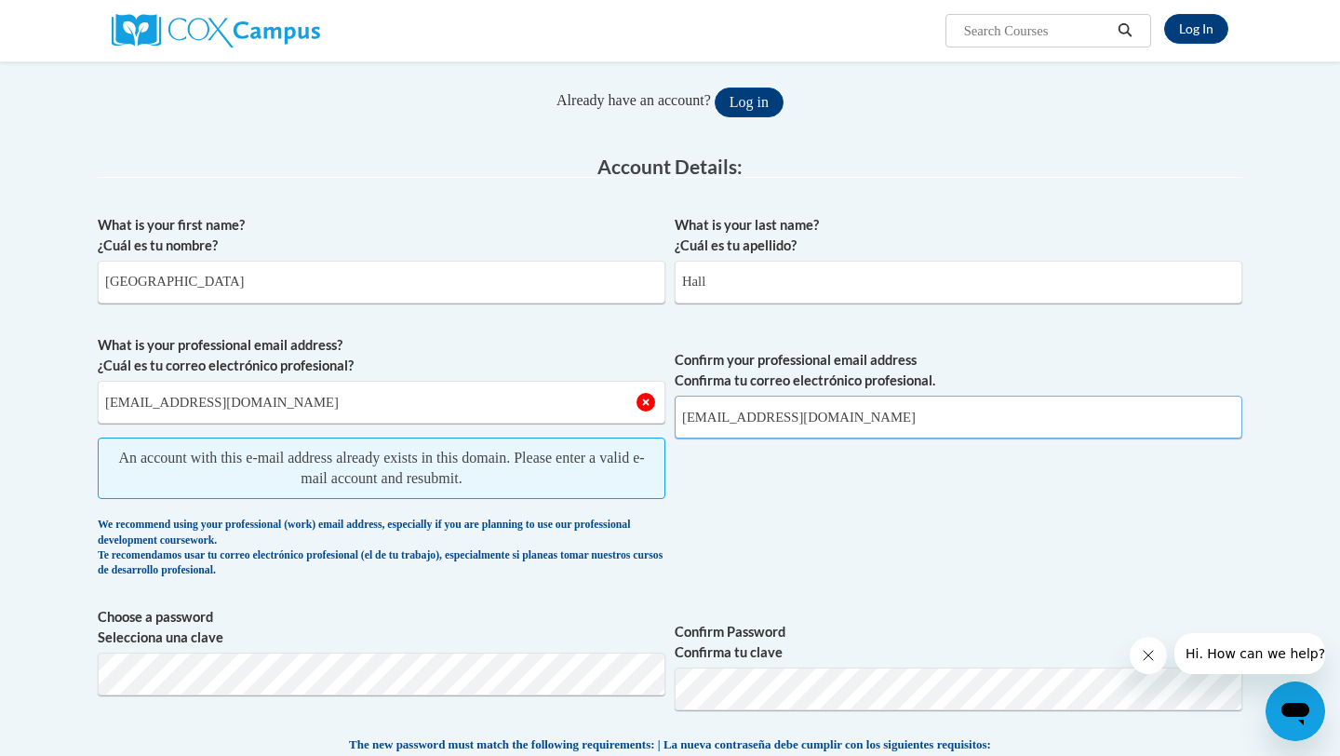
type input "[EMAIL_ADDRESS][DOMAIN_NAME]"
click at [904, 533] on span "Confirm your professional email address Confirma tu correo electrónico profesio…" at bounding box center [959, 461] width 568 height 252
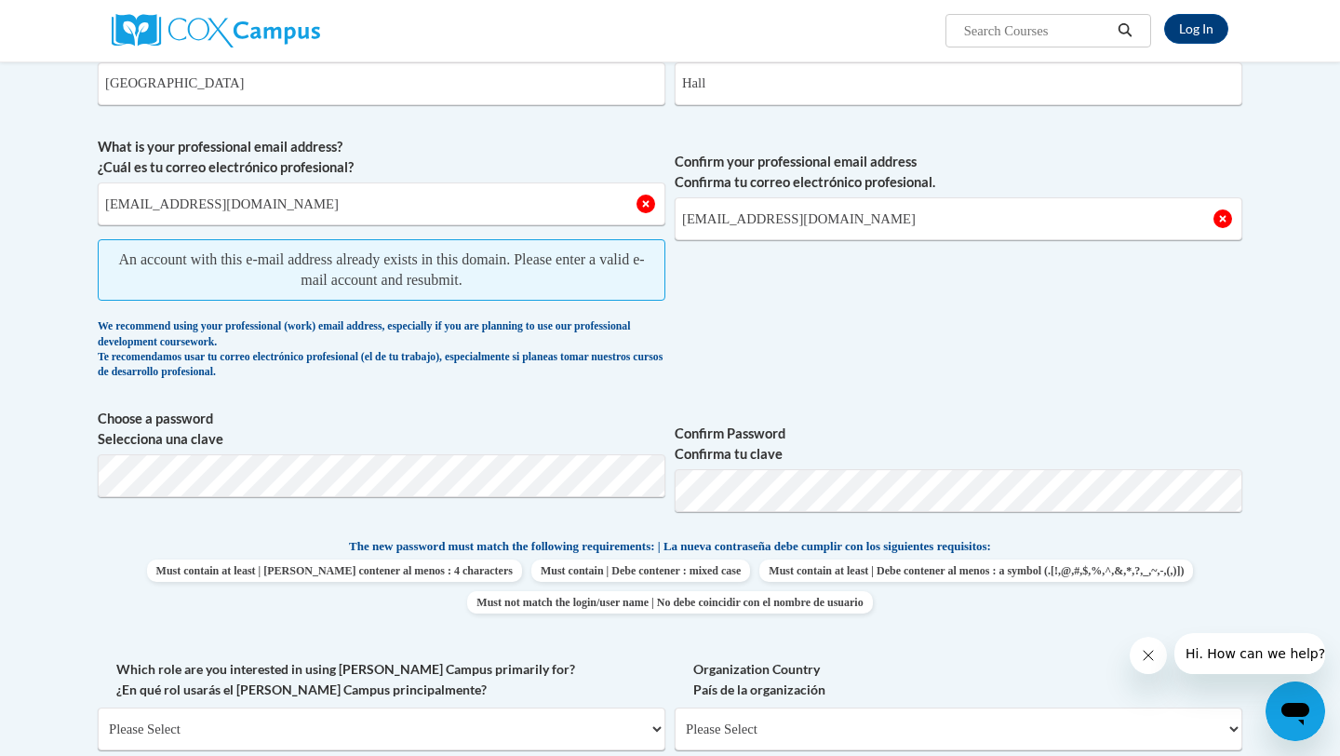
scroll to position [316, 0]
click at [406, 238] on span "An account with this e-mail address already exists in this domain. Please enter…" at bounding box center [382, 268] width 568 height 61
click at [401, 275] on span "An account with this e-mail address already exists in this domain. Please enter…" at bounding box center [382, 268] width 568 height 61
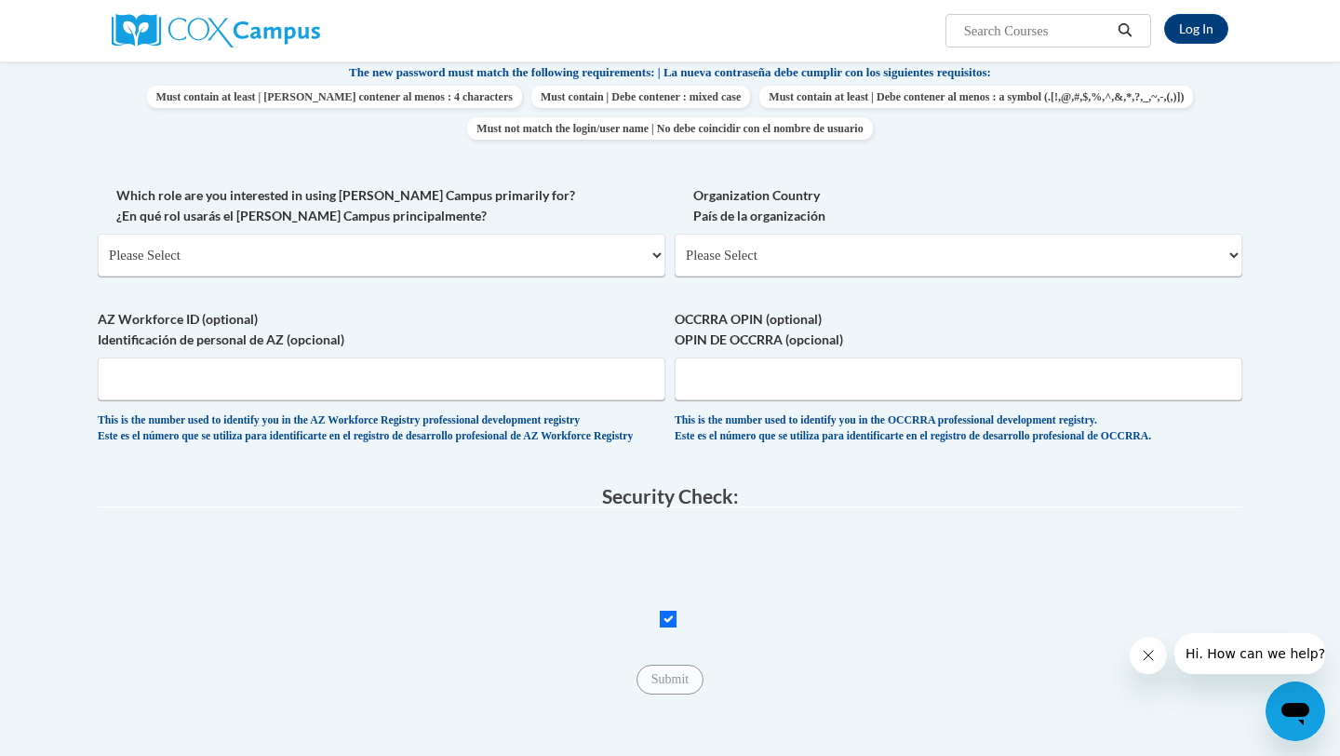
scroll to position [587, 0]
